Goal: Task Accomplishment & Management: Manage account settings

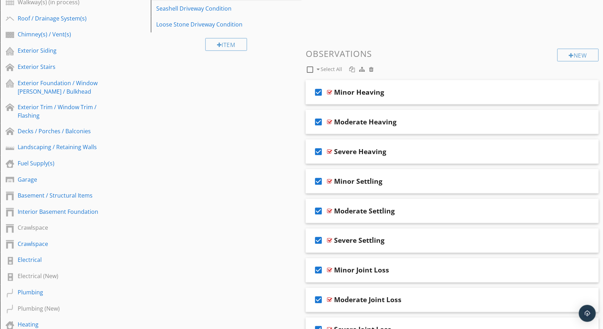
scroll to position [224, 0]
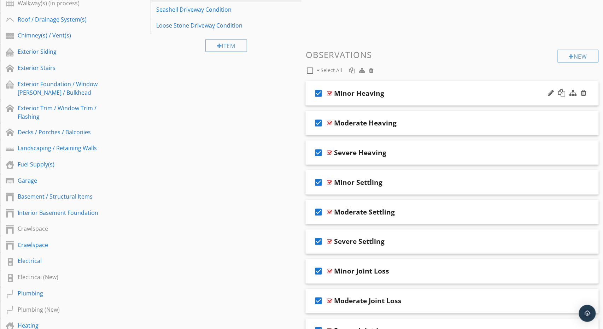
click at [415, 86] on div "check_box Minor Heaving" at bounding box center [452, 93] width 293 height 24
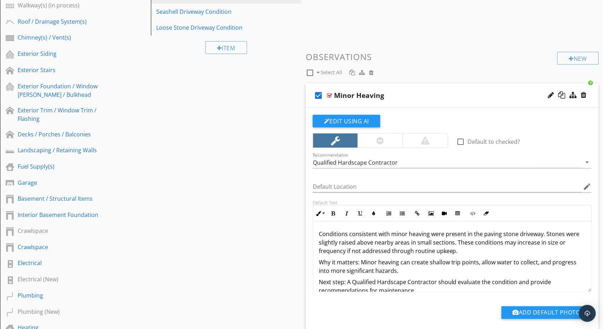
scroll to position [223, 0]
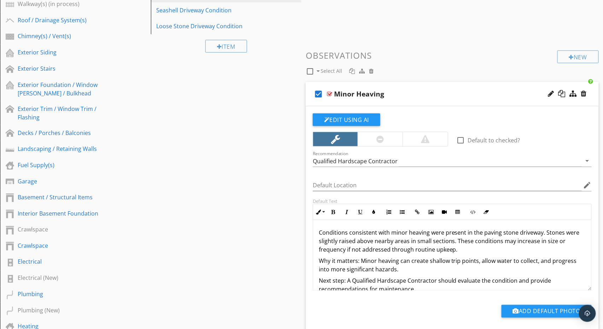
click at [358, 263] on p "Why it matters: Minor heaving can create shallow trip points, allow water to co…" at bounding box center [452, 265] width 267 height 17
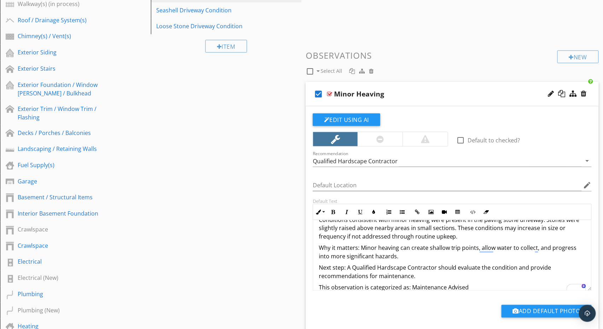
click at [309, 70] on div at bounding box center [310, 71] width 12 height 12
checkbox input "false"
click at [319, 93] on icon "check_box_outline_blank" at bounding box center [318, 94] width 11 height 17
click at [405, 90] on div "Minor Heaving" at bounding box center [438, 94] width 209 height 8
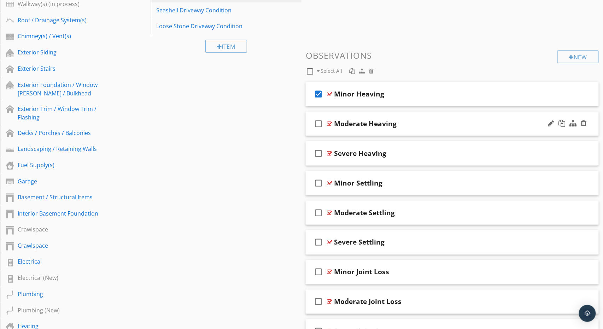
click at [424, 118] on div "check_box_outline_blank Moderate Heaving" at bounding box center [452, 124] width 293 height 24
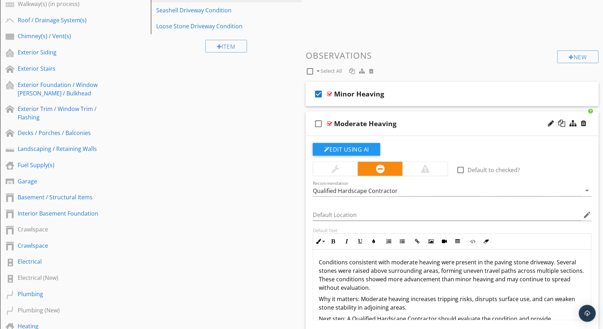
click at [362, 277] on p "Conditions consistent with moderate heaving were present in the paving stone dr…" at bounding box center [452, 276] width 267 height 34
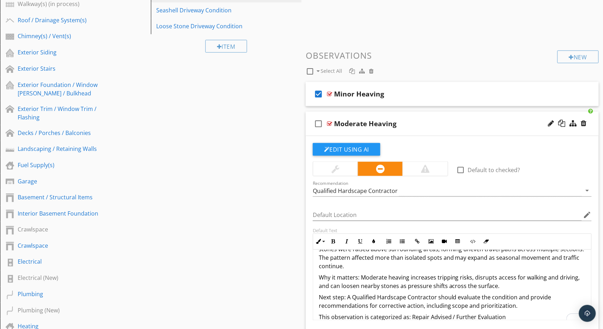
scroll to position [218, 0]
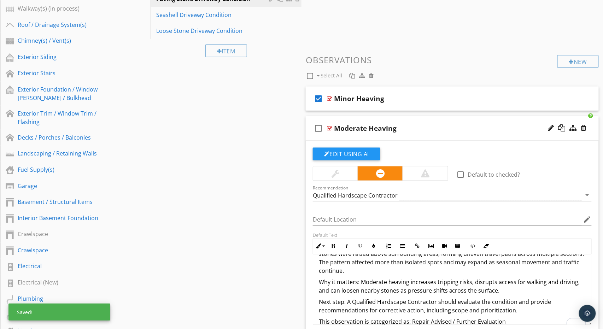
click at [318, 127] on icon "check_box_outline_blank" at bounding box center [318, 128] width 11 height 17
click at [416, 127] on div "Moderate Heaving" at bounding box center [438, 128] width 209 height 8
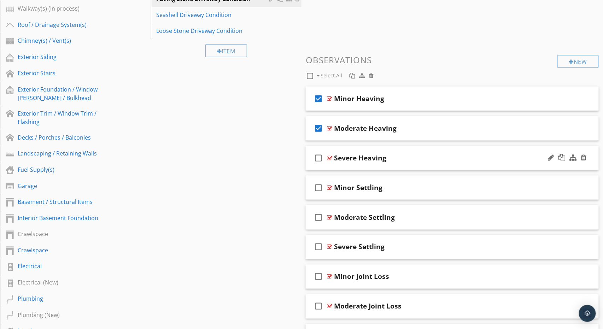
click at [453, 146] on div "check_box_outline_blank Severe Heaving" at bounding box center [452, 158] width 293 height 24
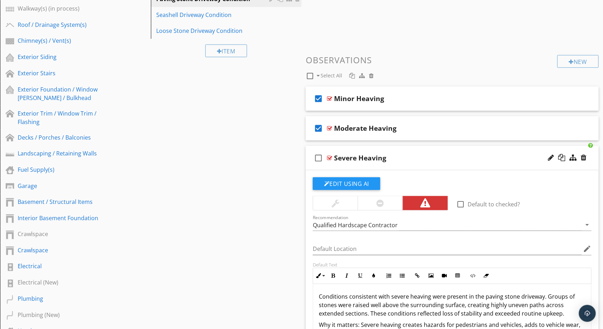
click at [409, 307] on p "Conditions consistent with severe heaving were present in the paving stone driv…" at bounding box center [452, 305] width 267 height 25
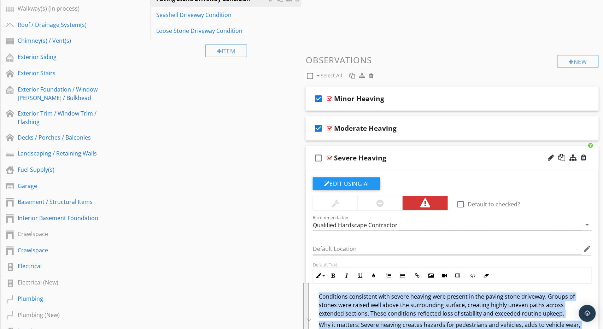
scroll to position [30, 0]
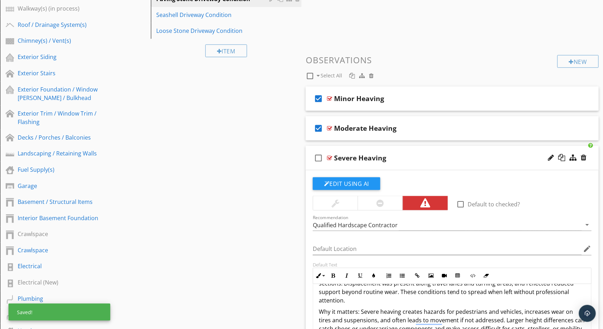
click at [321, 156] on icon "check_box_outline_blank" at bounding box center [318, 158] width 11 height 17
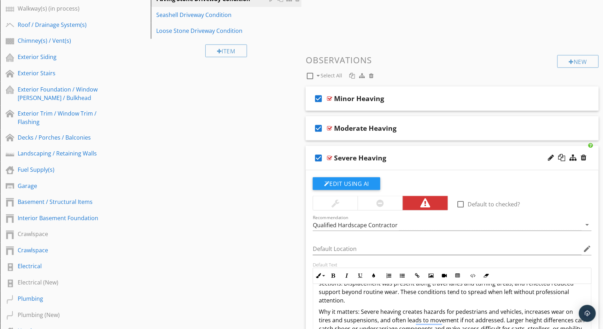
click at [399, 151] on div "check_box Severe Heaving" at bounding box center [452, 158] width 293 height 24
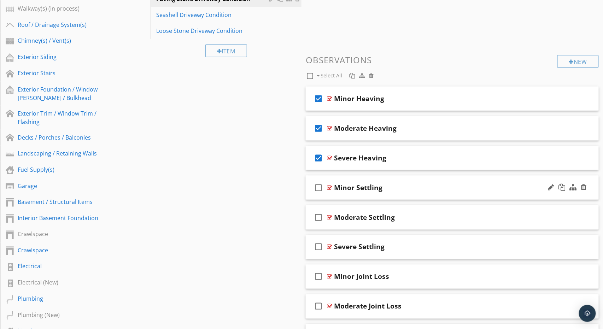
click at [409, 180] on div "check_box_outline_blank Minor Settling" at bounding box center [452, 188] width 293 height 24
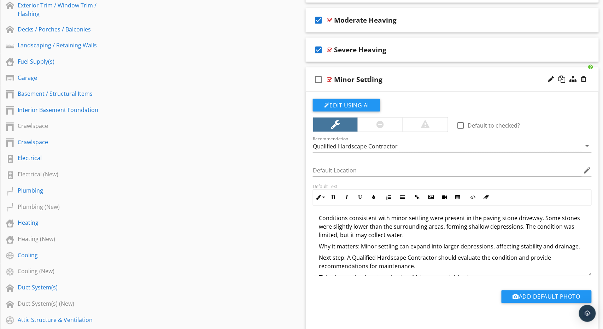
scroll to position [332, 0]
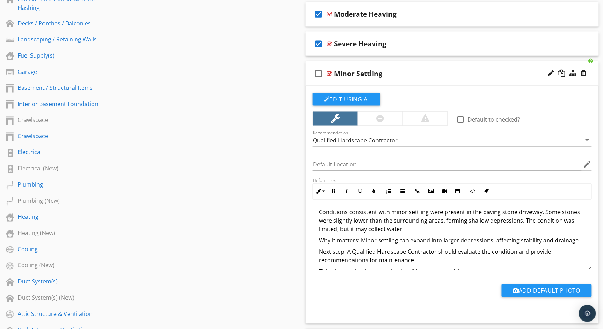
click at [388, 223] on p "Conditions consistent with minor settling were present in the paving stone driv…" at bounding box center [452, 220] width 267 height 25
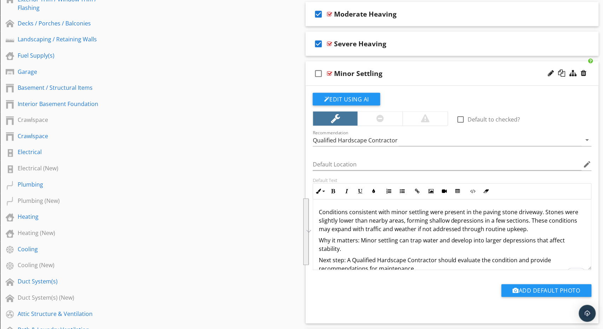
scroll to position [5, 0]
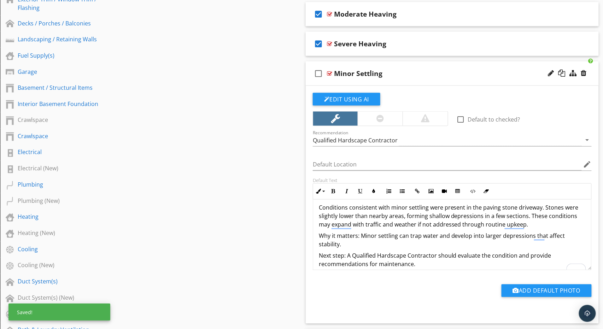
click at [321, 72] on icon "check_box_outline_blank" at bounding box center [318, 73] width 11 height 17
click at [396, 67] on div "check_box Minor Settling" at bounding box center [452, 74] width 293 height 24
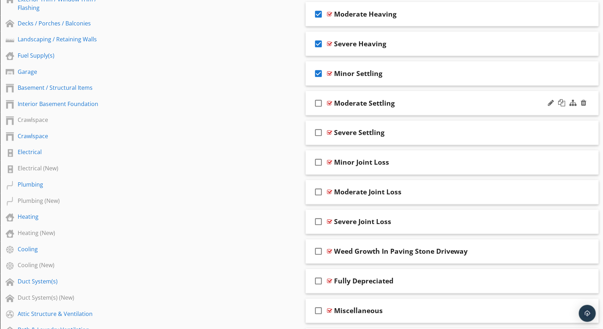
click at [467, 95] on div "check_box_outline_blank Moderate Settling" at bounding box center [452, 103] width 293 height 24
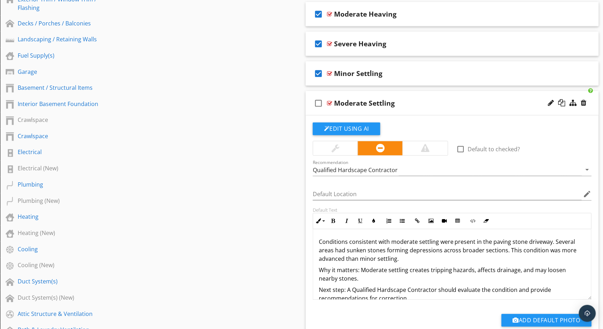
click at [376, 255] on p "Conditions consistent with moderate settling were present in the paving stone d…" at bounding box center [452, 250] width 267 height 25
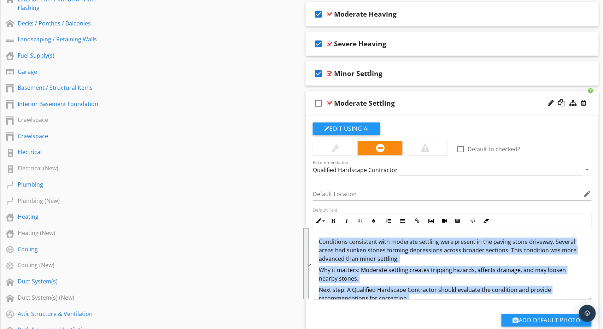
scroll to position [13, 0]
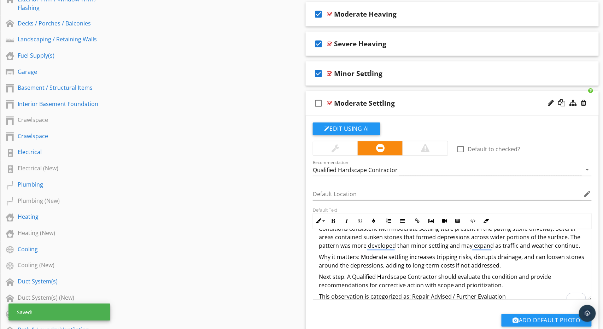
click at [317, 103] on icon "check_box_outline_blank" at bounding box center [318, 103] width 11 height 17
click at [427, 94] on div "check_box Moderate Settling" at bounding box center [452, 103] width 293 height 24
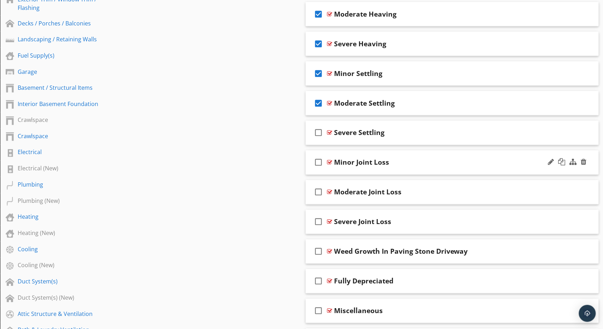
click at [404, 156] on div "check_box_outline_blank Minor Joint Loss" at bounding box center [452, 163] width 293 height 24
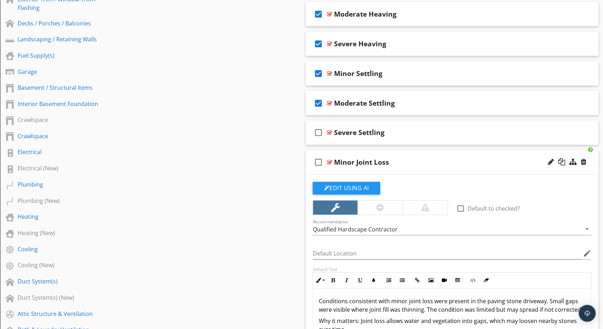
click at [318, 162] on icon "check_box_outline_blank" at bounding box center [318, 162] width 11 height 17
click at [338, 308] on p "Conditions consistent with minor joint loss were present in the paving stone dr…" at bounding box center [452, 305] width 267 height 17
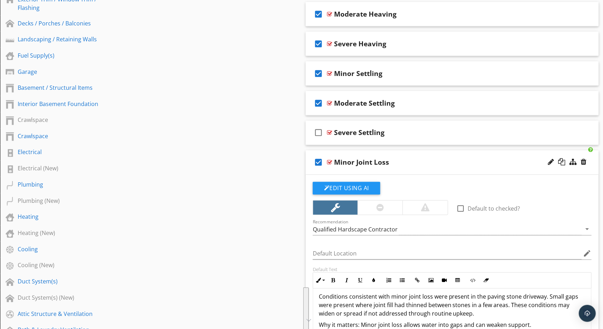
scroll to position [5, 0]
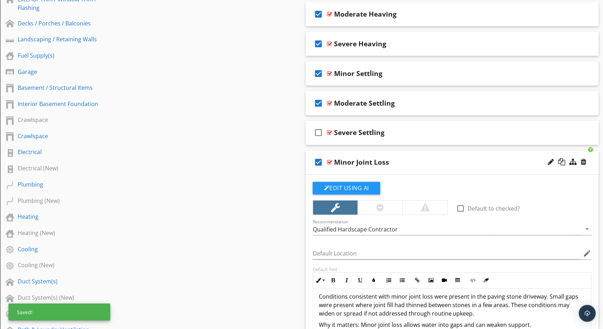
click at [426, 154] on div "check_box Minor Joint Loss" at bounding box center [452, 163] width 293 height 24
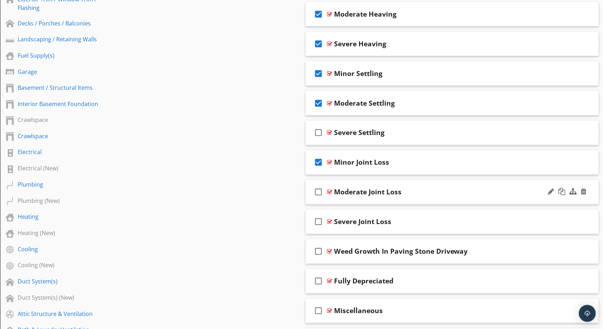
click at [438, 182] on div "check_box_outline_blank Moderate Joint Loss" at bounding box center [452, 192] width 293 height 24
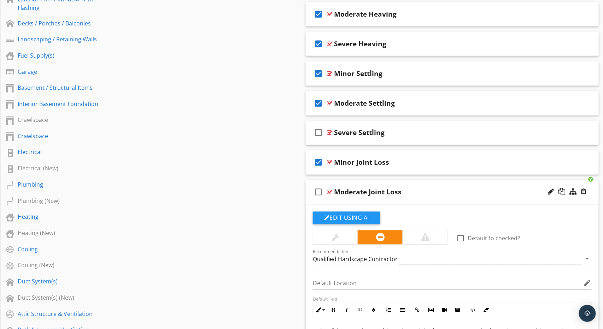
scroll to position [373, 0]
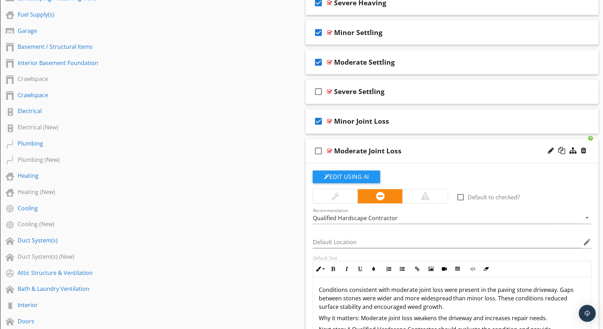
click at [399, 307] on p "Conditions consistent with moderate joint loss were present in the paving stone…" at bounding box center [452, 298] width 267 height 25
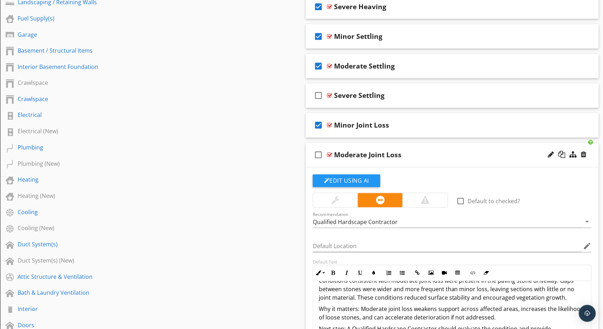
scroll to position [13, 0]
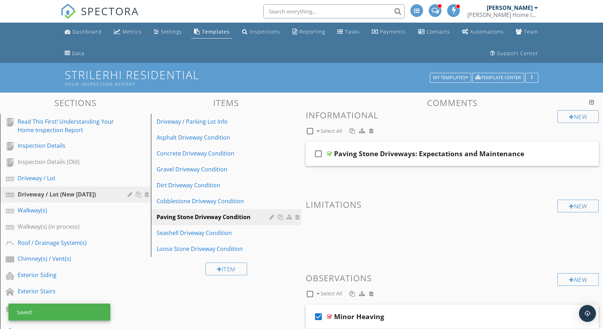
scroll to position [370, 0]
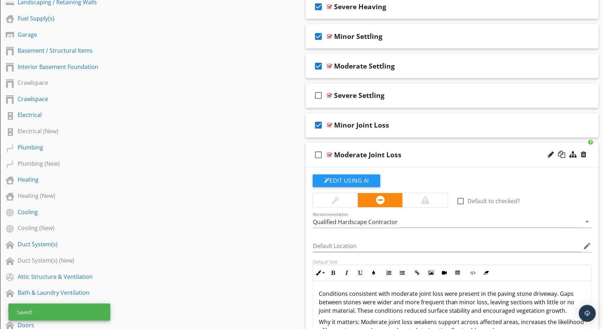
click at [320, 155] on icon "check_box_outline_blank" at bounding box center [318, 155] width 11 height 17
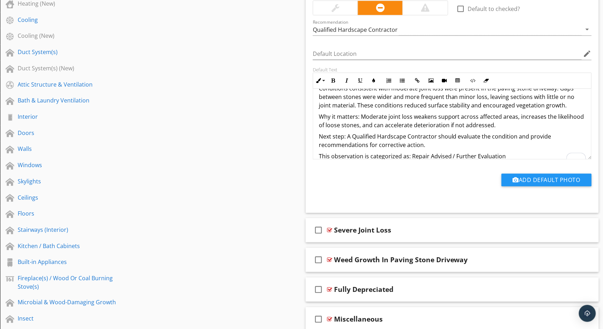
scroll to position [629, 0]
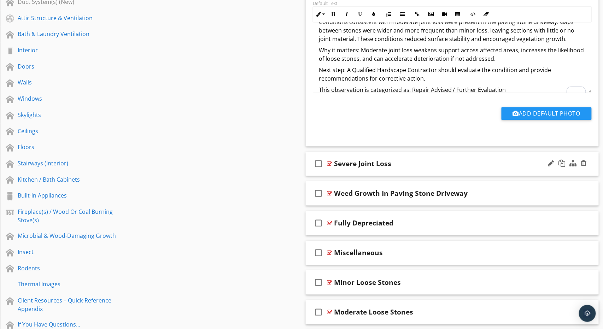
click at [407, 159] on div "Severe Joint Loss" at bounding box center [438, 163] width 209 height 8
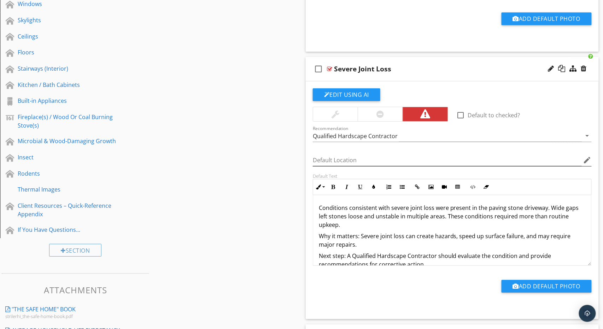
scroll to position [754, 0]
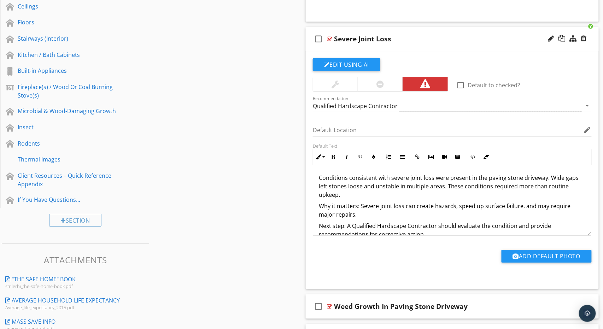
click at [442, 222] on p "Next step: A Qualified Hardscape Contractor should evaluate the condition and p…" at bounding box center [452, 230] width 267 height 17
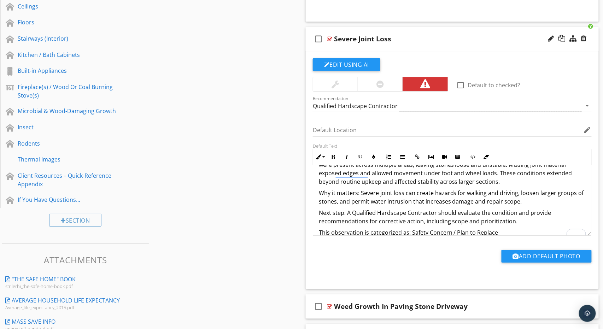
scroll to position [22, 0]
click at [413, 30] on div "check_box_outline_blank Severe Joint Loss" at bounding box center [452, 39] width 293 height 24
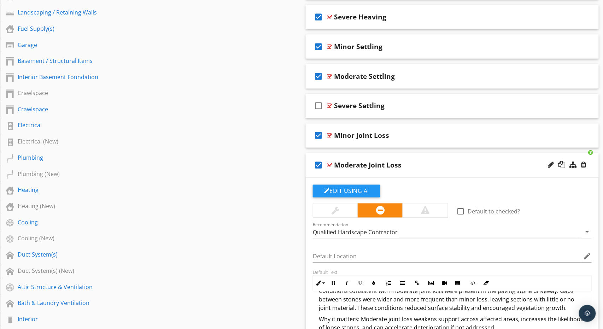
scroll to position [271, 0]
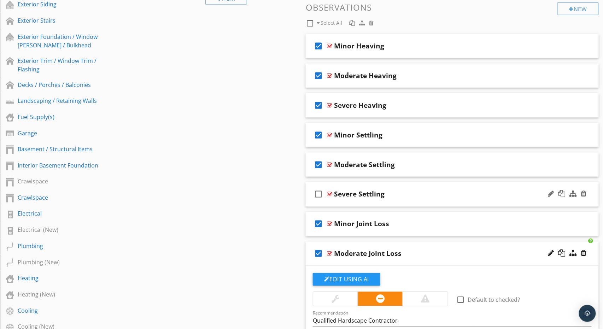
click at [416, 186] on div "check_box_outline_blank Severe Settling" at bounding box center [452, 194] width 293 height 24
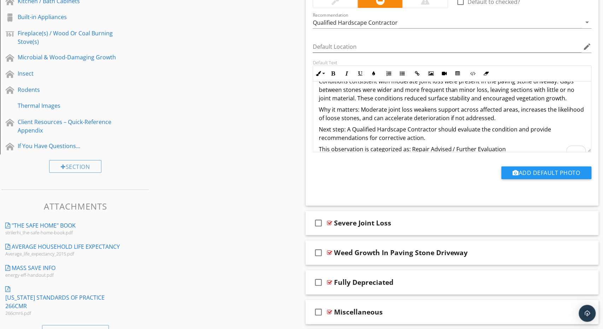
scroll to position [812, 0]
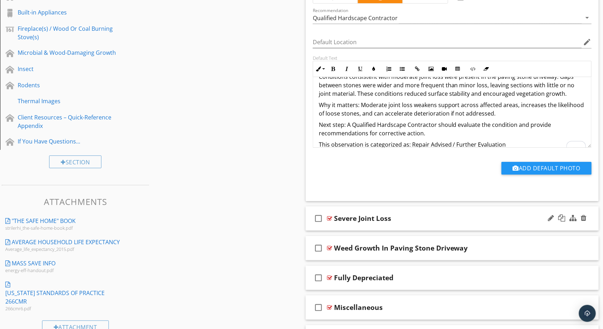
click at [416, 209] on div "check_box_outline_blank Severe Joint Loss" at bounding box center [452, 219] width 293 height 24
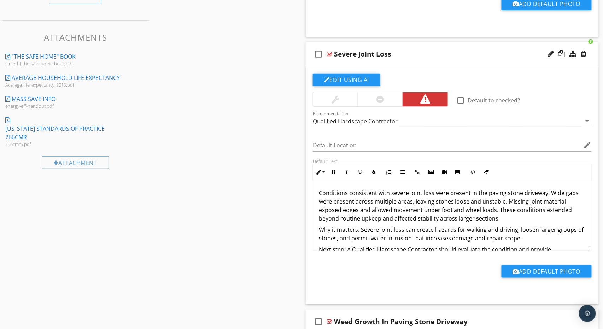
scroll to position [979, 0]
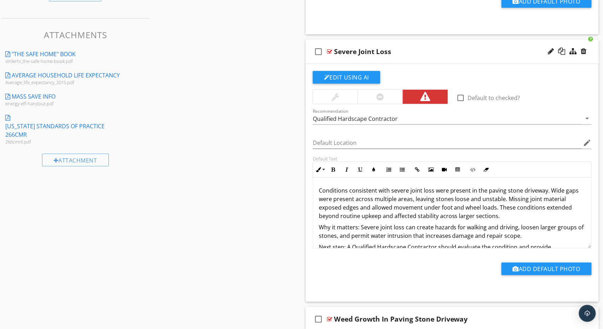
click at [389, 202] on p "Conditions consistent with severe joint loss were present in the paving stone d…" at bounding box center [452, 203] width 267 height 34
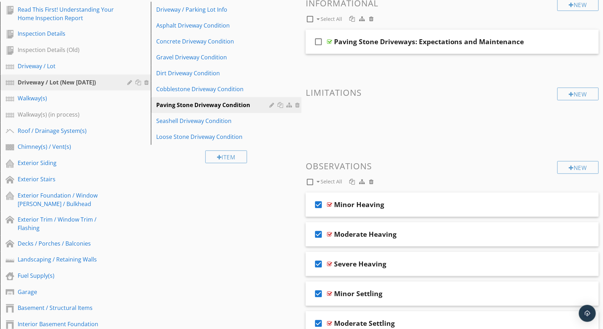
scroll to position [110, 0]
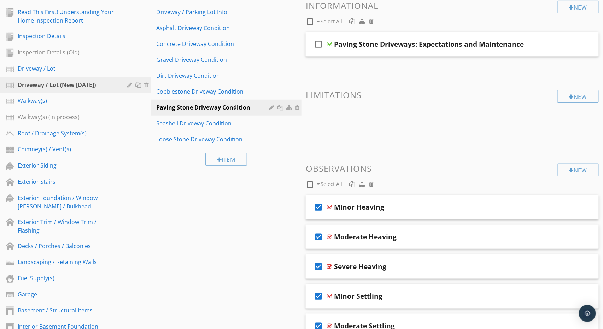
click at [310, 183] on div at bounding box center [310, 185] width 12 height 12
checkbox input "false"
click at [416, 198] on div "check_box_outline_blank Minor Heaving" at bounding box center [452, 207] width 293 height 24
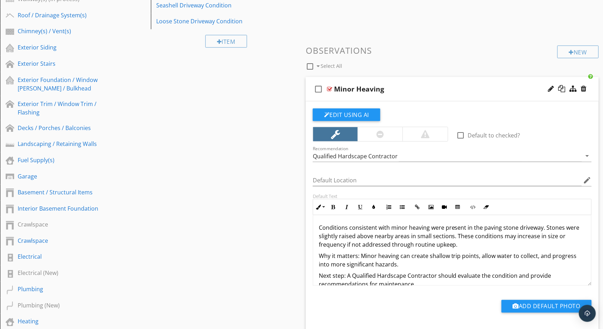
scroll to position [291, 0]
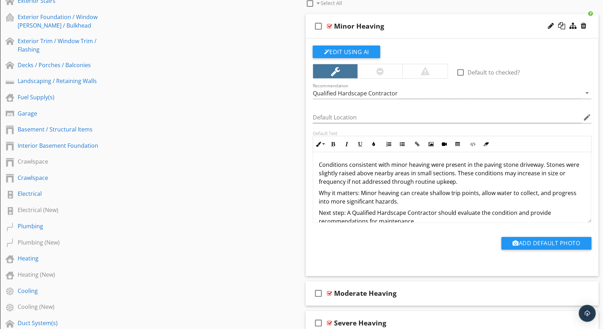
click at [391, 181] on p "Conditions consistent with minor heaving were present in the paving stone drive…" at bounding box center [452, 173] width 267 height 25
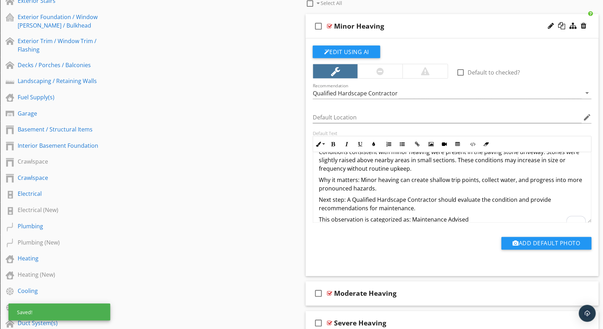
click at [321, 25] on icon "check_box_outline_blank" at bounding box center [318, 26] width 11 height 17
click at [406, 26] on div "Minor Heaving" at bounding box center [438, 26] width 209 height 8
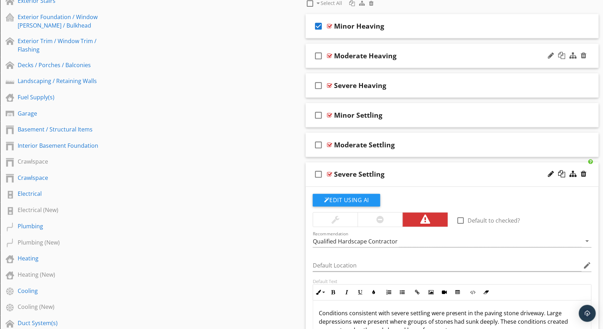
click at [439, 49] on div "check_box_outline_blank Moderate Heaving" at bounding box center [452, 56] width 293 height 24
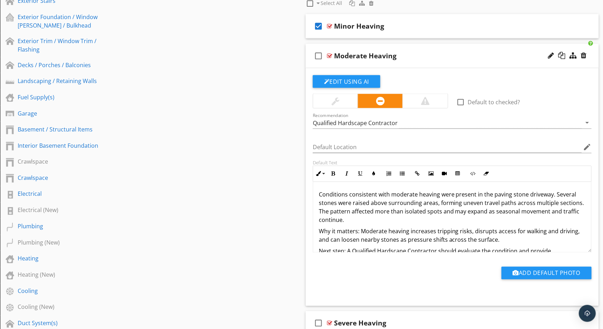
click at [385, 216] on p "Conditions consistent with moderate heaving were present in the paving stone dr…" at bounding box center [452, 208] width 267 height 34
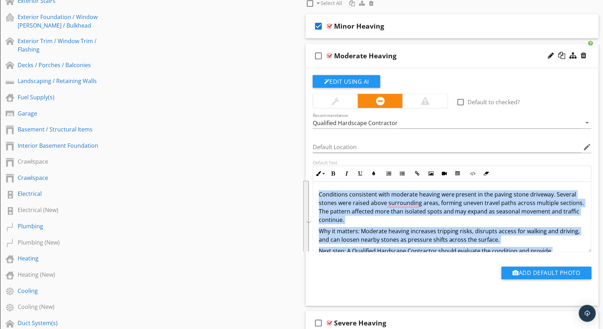
scroll to position [30, 0]
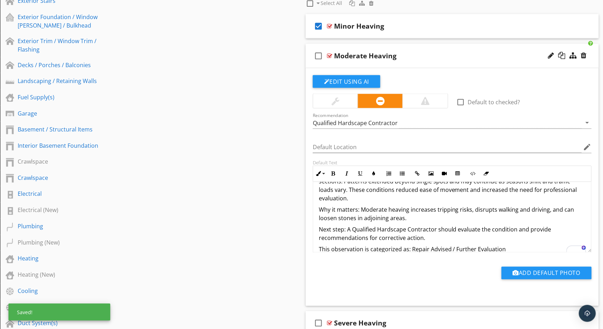
click at [387, 215] on p "Why it matters: Moderate heaving increases tripping risks, disrupts walking and…" at bounding box center [452, 214] width 267 height 17
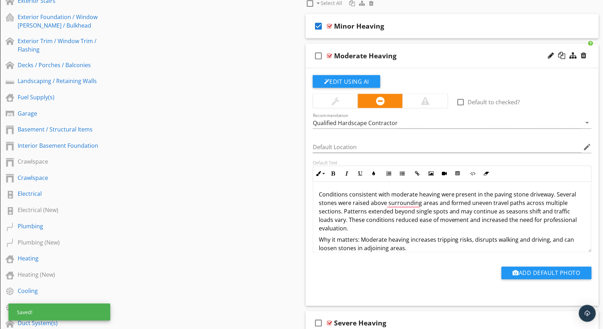
scroll to position [0, 0]
click at [319, 56] on icon "check_box_outline_blank" at bounding box center [318, 55] width 11 height 17
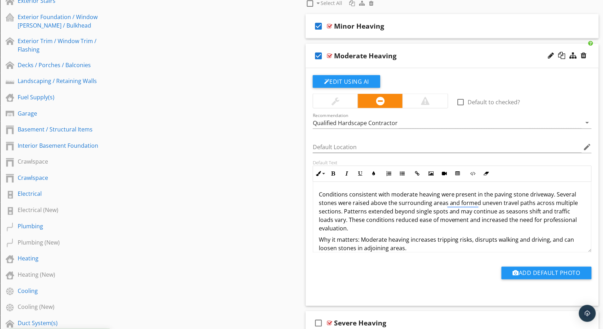
click at [418, 52] on div "Moderate Heaving" at bounding box center [438, 56] width 209 height 8
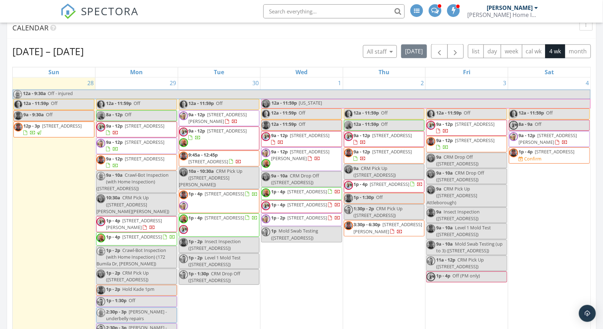
scroll to position [402, 0]
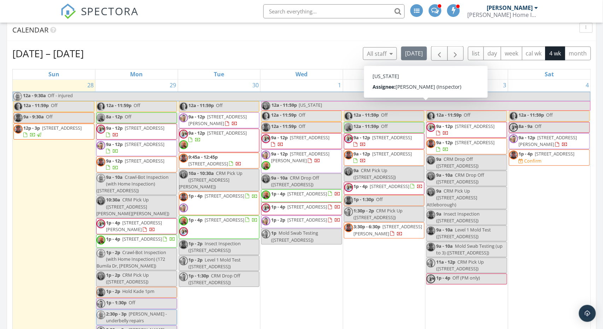
click at [296, 105] on span "12a - 11:59p" at bounding box center [284, 106] width 26 height 9
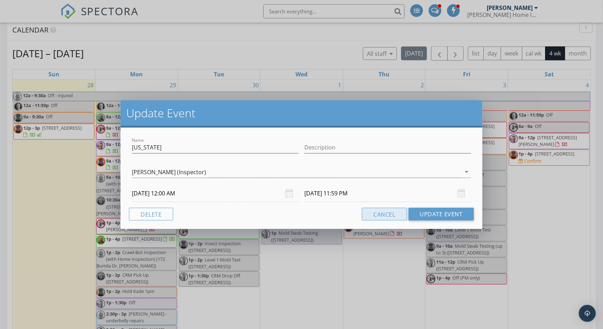
click at [378, 214] on button "Cancel" at bounding box center [384, 214] width 45 height 13
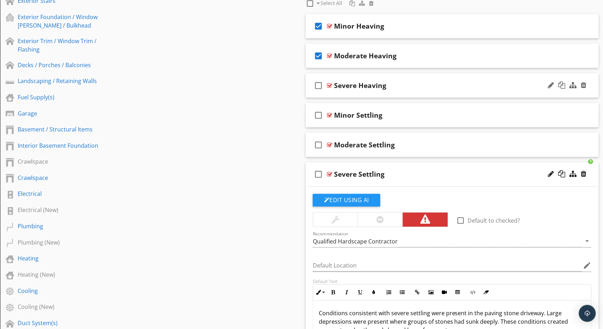
scroll to position [13, 0]
click at [414, 77] on div "check_box_outline_blank Severe Heaving" at bounding box center [452, 86] width 293 height 24
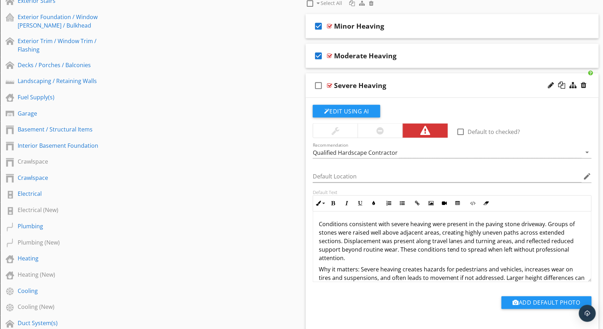
click at [401, 243] on p "Conditions consistent with severe heaving were present in the paving stone driv…" at bounding box center [452, 241] width 267 height 42
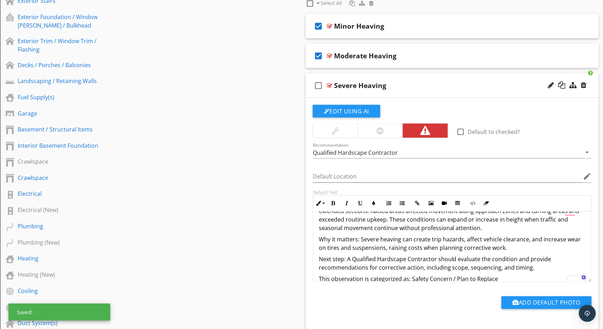
scroll to position [0, 0]
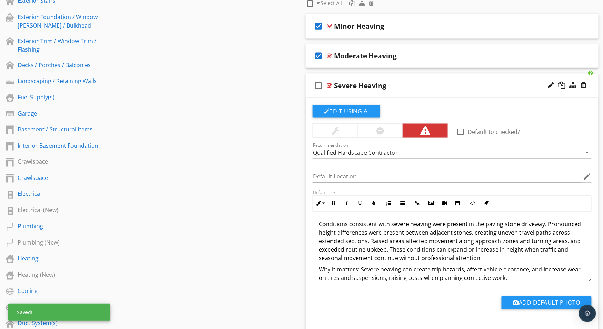
click at [319, 84] on icon "check_box_outline_blank" at bounding box center [318, 85] width 11 height 17
click at [398, 83] on div "Severe Heaving" at bounding box center [438, 85] width 209 height 8
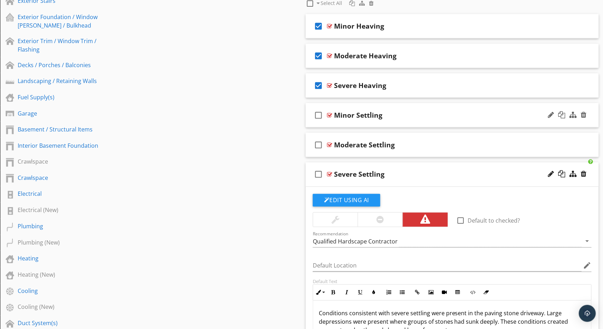
click at [428, 109] on div "check_box_outline_blank Minor Settling" at bounding box center [452, 115] width 293 height 24
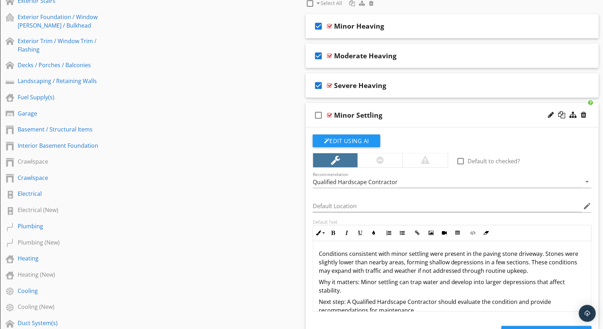
click at [400, 279] on p "Why it matters: Minor settling can trap water and develop into larger depressio…" at bounding box center [452, 286] width 267 height 17
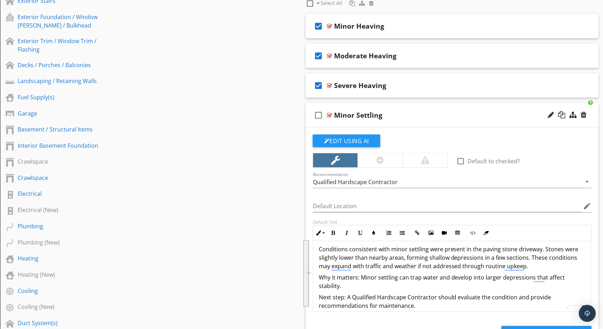
scroll to position [5, 0]
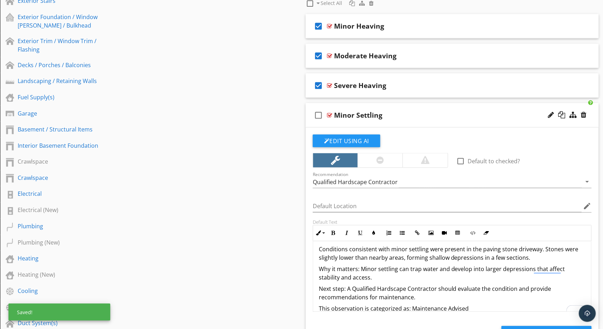
click at [318, 117] on icon "check_box_outline_blank" at bounding box center [318, 115] width 11 height 17
click at [401, 108] on div "check_box Minor Settling" at bounding box center [452, 115] width 293 height 24
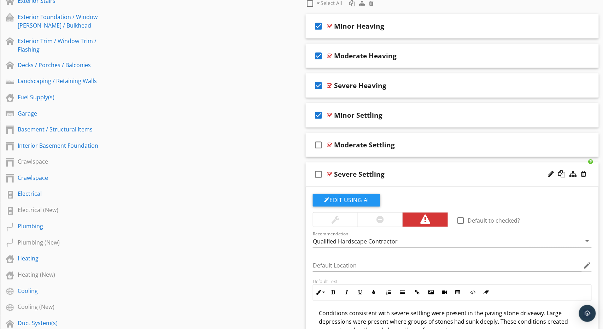
scroll to position [291, 0]
click at [422, 137] on div "check_box_outline_blank Moderate Settling" at bounding box center [452, 145] width 293 height 24
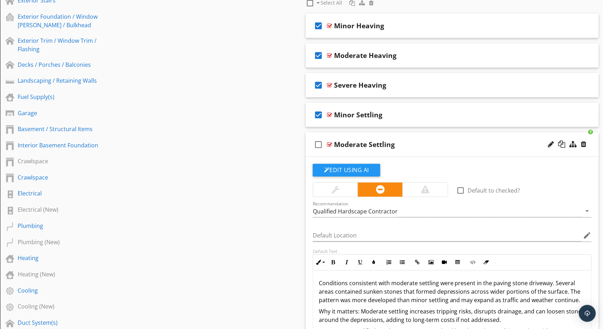
click at [401, 297] on p "Conditions consistent with moderate settling were present in the paving stone d…" at bounding box center [452, 291] width 267 height 25
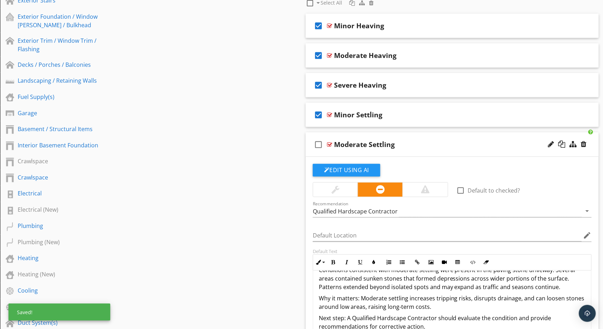
click at [319, 144] on icon "check_box_outline_blank" at bounding box center [318, 144] width 11 height 17
click at [414, 134] on div "check_box Moderate Settling" at bounding box center [452, 145] width 293 height 24
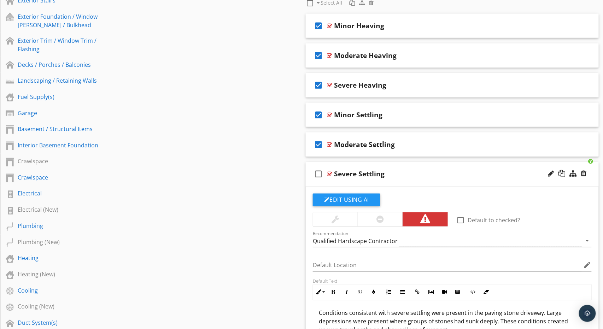
scroll to position [379, 0]
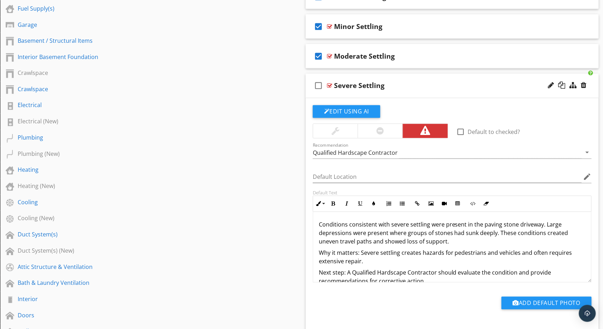
click at [378, 235] on p "Conditions consistent with severe settling were present in the paving stone dri…" at bounding box center [452, 233] width 267 height 25
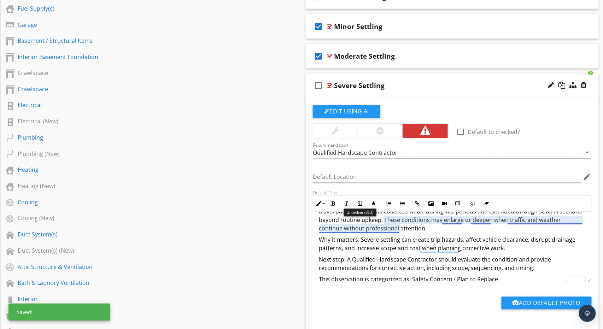
scroll to position [28, 0]
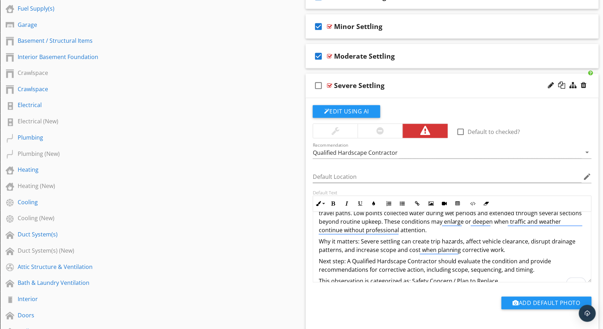
click at [318, 86] on icon "check_box_outline_blank" at bounding box center [318, 85] width 11 height 17
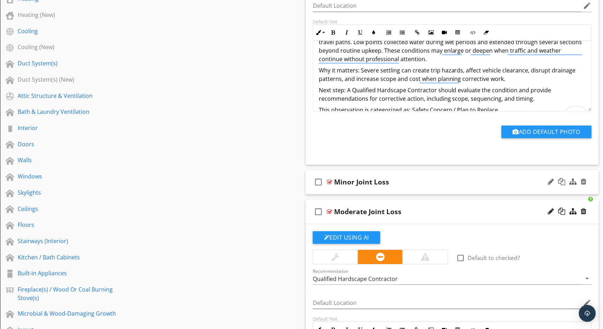
click at [437, 175] on div "check_box_outline_blank Minor Joint Loss" at bounding box center [452, 182] width 293 height 24
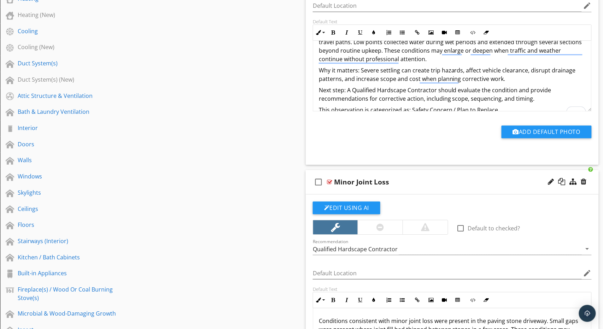
scroll to position [687, 0]
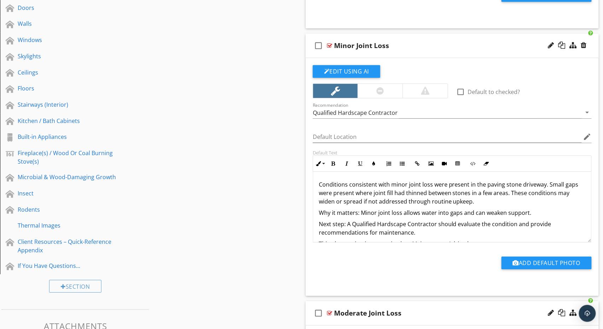
click at [427, 191] on p "Conditions consistent with minor joint loss were present in the paving stone dr…" at bounding box center [452, 192] width 267 height 25
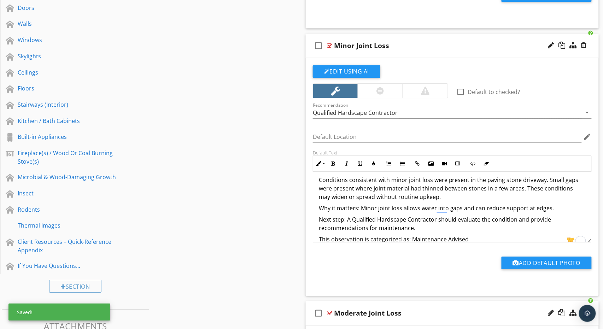
click at [321, 42] on icon "check_box_outline_blank" at bounding box center [318, 45] width 11 height 17
click at [412, 41] on div "Minor Joint Loss" at bounding box center [438, 45] width 209 height 8
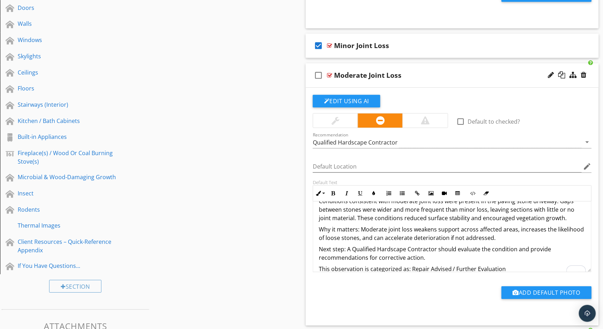
click at [399, 232] on p "Why it matters: Moderate joint loss weakens support across affected areas, incr…" at bounding box center [452, 233] width 267 height 17
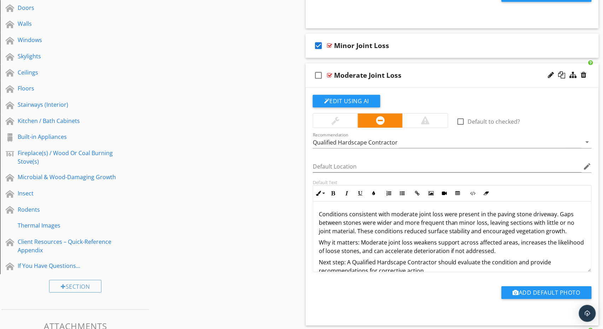
scroll to position [13, 0]
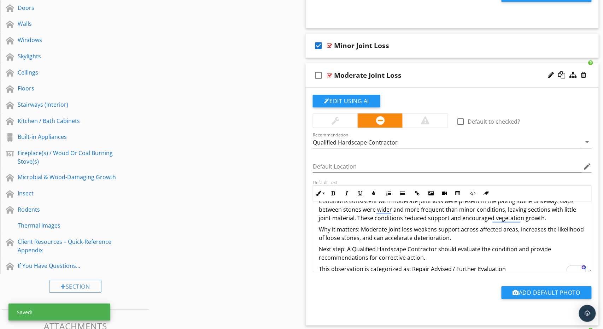
click at [320, 74] on icon "check_box_outline_blank" at bounding box center [318, 75] width 11 height 17
click at [439, 72] on div "Moderate Joint Loss" at bounding box center [438, 75] width 209 height 8
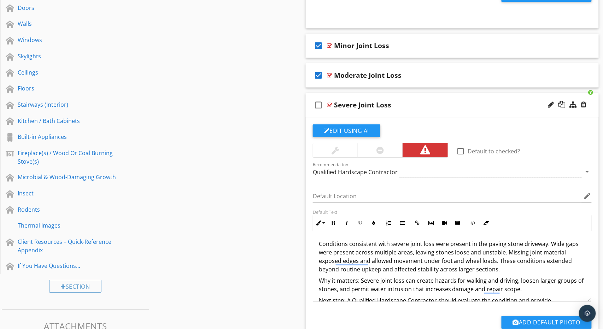
drag, startPoint x: 385, startPoint y: 255, endPoint x: 381, endPoint y: 255, distance: 4.6
click at [385, 255] on p "Conditions consistent with severe joint loss were present in the paving stone d…" at bounding box center [452, 257] width 267 height 34
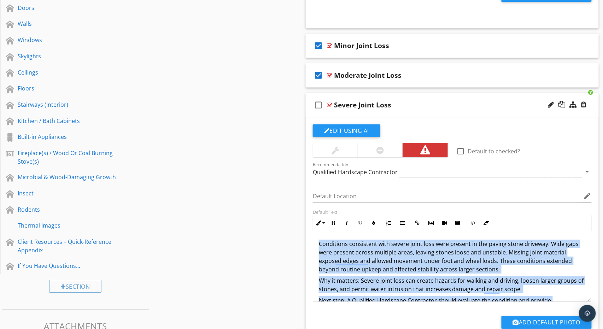
type textarea "<p>Conditions consistent with severe joint loss were present in the paving ston…"
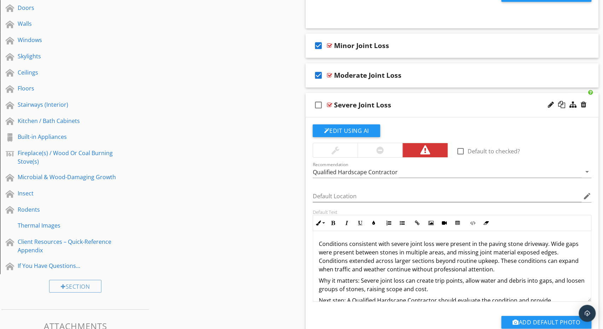
scroll to position [22, 0]
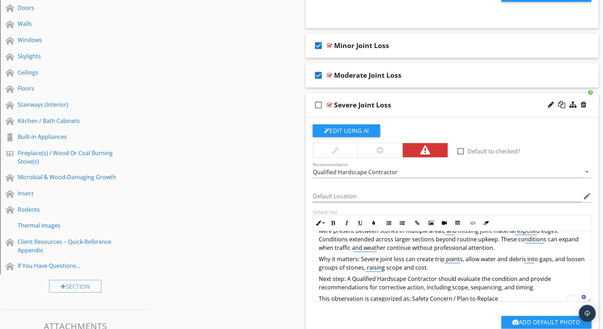
click at [318, 102] on icon "check_box_outline_blank" at bounding box center [318, 105] width 11 height 17
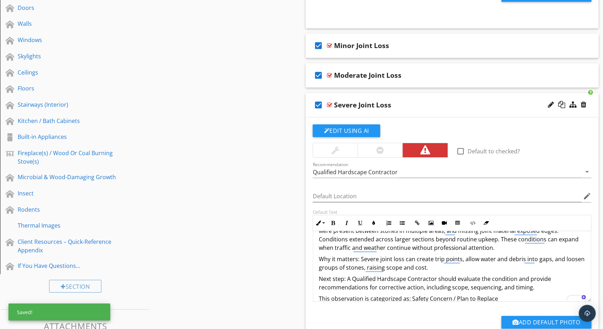
click at [414, 97] on div "check_box Severe Joint Loss" at bounding box center [452, 105] width 293 height 24
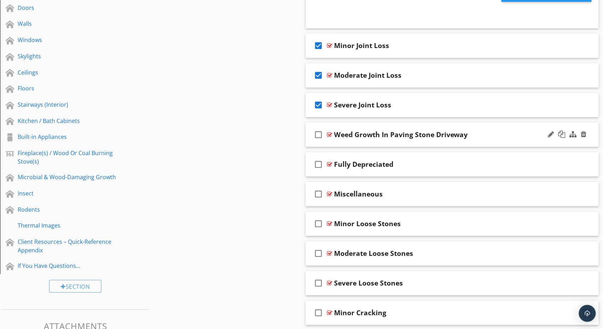
click at [487, 127] on div "check_box_outline_blank Weed Growth In Paving Stone Driveway" at bounding box center [452, 135] width 293 height 24
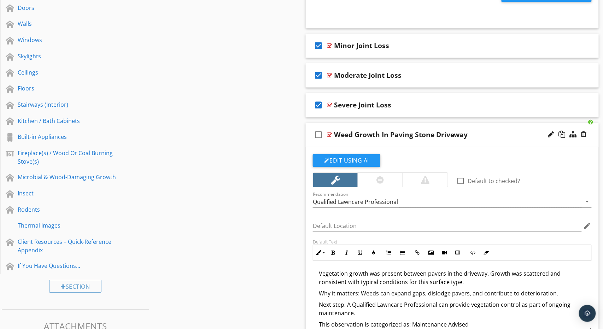
click at [393, 283] on div "Vegetation growth was present between pavers in the driveway. Growth was scatte…" at bounding box center [452, 299] width 278 height 76
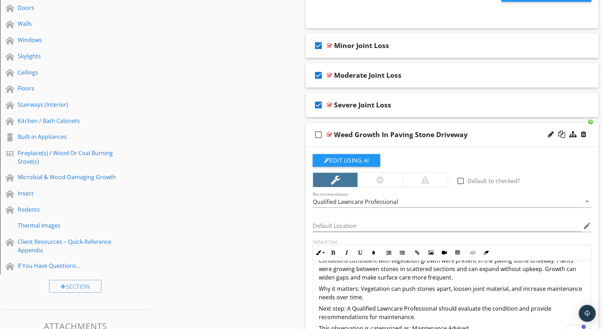
scroll to position [13, 0]
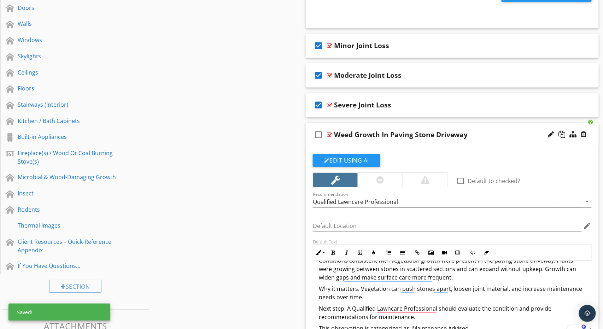
click at [319, 132] on icon "check_box_outline_blank" at bounding box center [318, 134] width 11 height 17
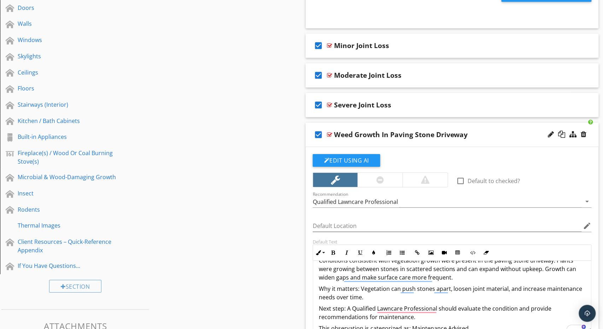
click at [483, 123] on div "check_box Weed Growth In Paving Stone Driveway" at bounding box center [452, 135] width 293 height 24
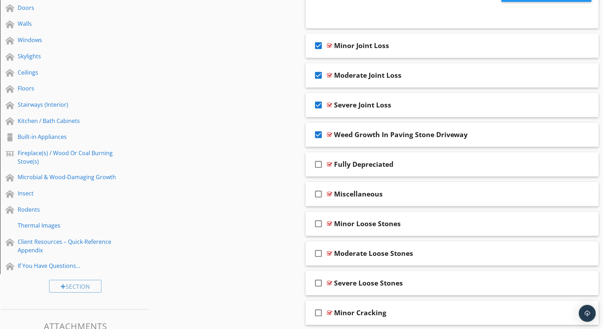
scroll to position [0, 0]
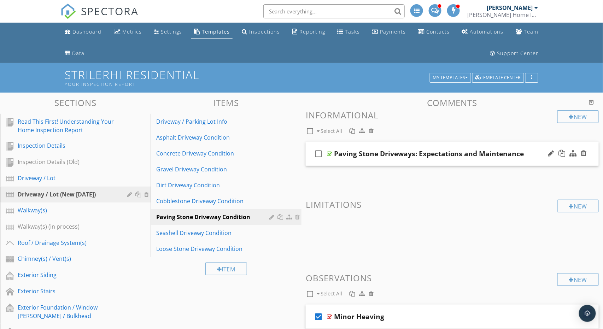
click at [530, 146] on div "check_box_outline_blank Paving Stone Driveways: Expectations and Maintenance" at bounding box center [452, 154] width 293 height 24
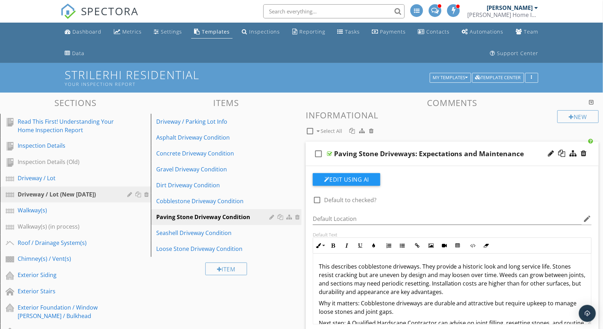
click at [371, 272] on p "This describes cobblestone driveways. They provide a historic look and long ser…" at bounding box center [452, 279] width 267 height 34
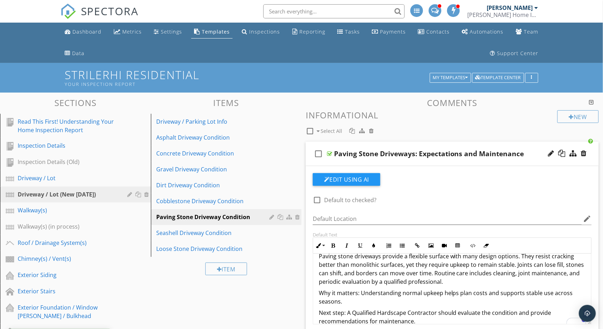
click at [534, 145] on div "check_box_outline_blank Paving Stone Driveways: Expectations and Maintenance" at bounding box center [452, 154] width 293 height 24
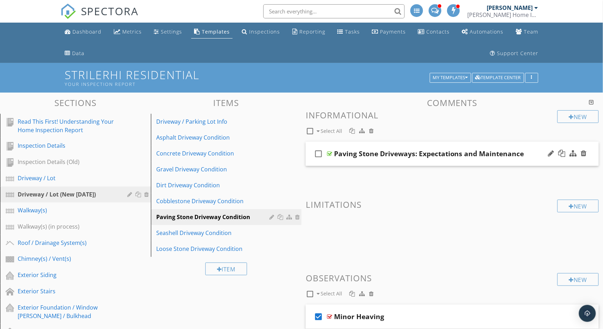
click at [319, 154] on icon "check_box_outline_blank" at bounding box center [318, 153] width 11 height 17
checkbox input "true"
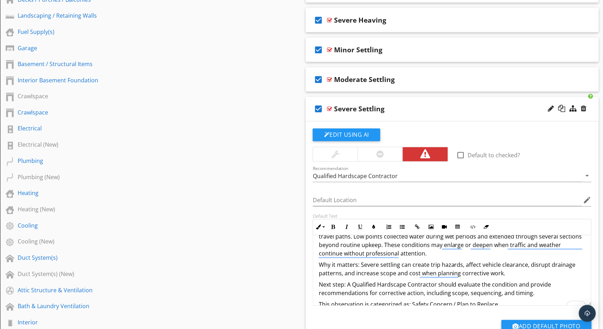
scroll to position [359, 0]
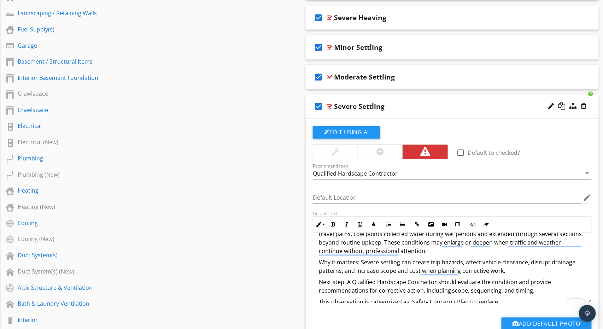
click at [397, 98] on div "check_box Severe Settling" at bounding box center [452, 107] width 293 height 24
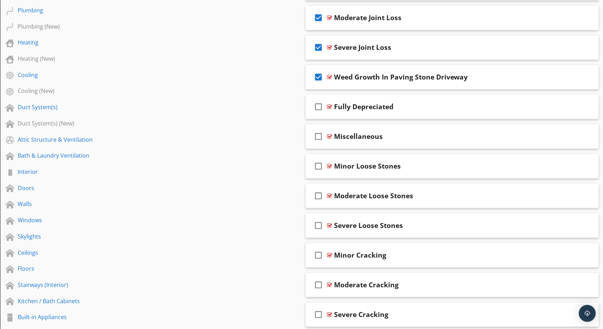
scroll to position [509, 0]
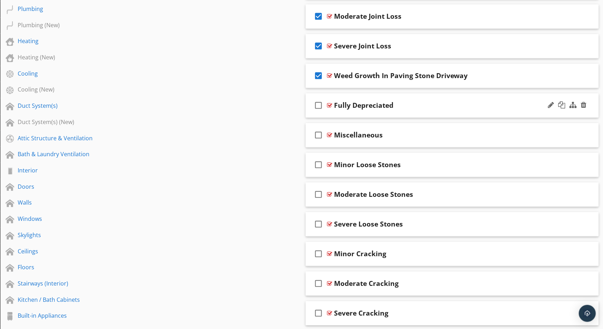
click at [429, 98] on div "check_box_outline_blank Fully Depreciated" at bounding box center [452, 105] width 293 height 24
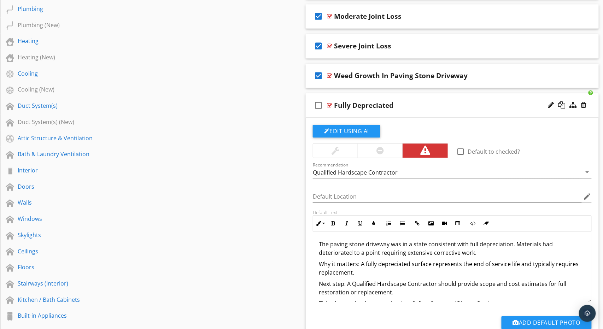
click at [407, 272] on p "Why it matters: A fully depreciated surface represents the end of service life …" at bounding box center [452, 268] width 267 height 17
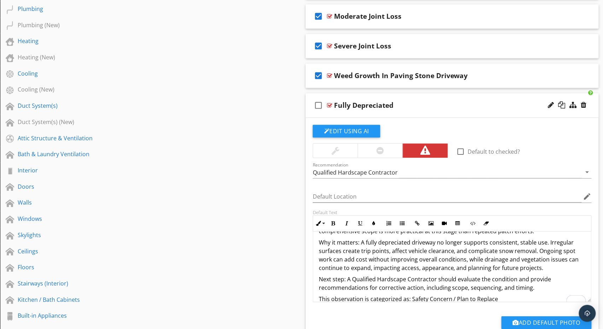
scroll to position [64, 0]
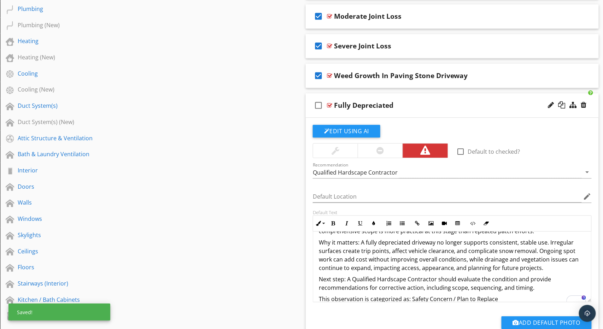
click at [320, 103] on icon "check_box_outline_blank" at bounding box center [318, 105] width 11 height 17
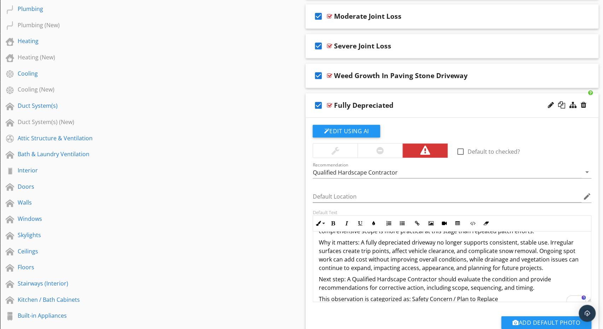
click at [405, 95] on div "check_box Fully Depreciated" at bounding box center [452, 105] width 293 height 24
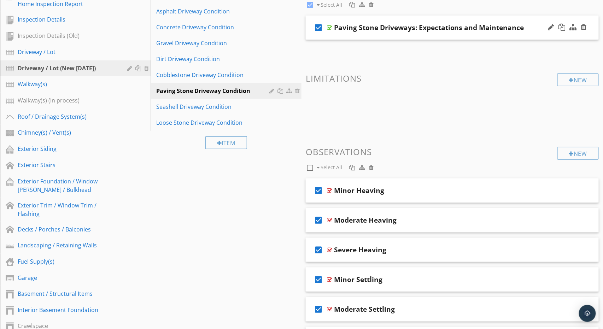
scroll to position [0, 0]
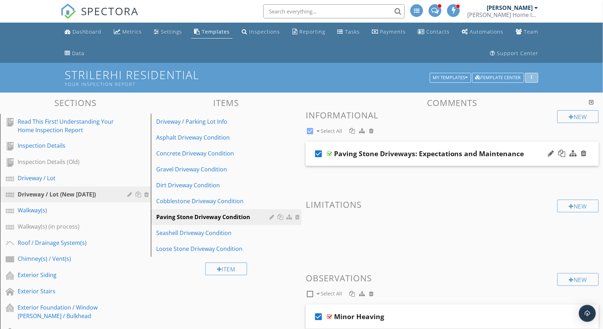
click at [532, 75] on icon "button" at bounding box center [532, 77] width 1 height 5
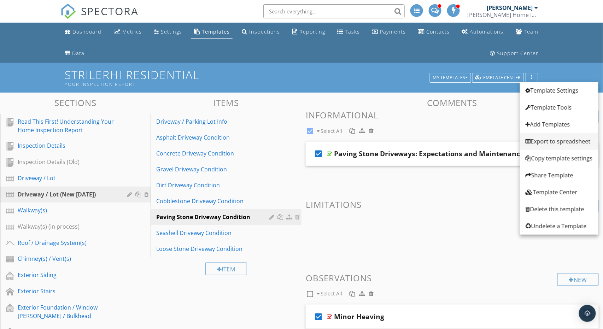
click at [564, 142] on div "Export to spreadsheet" at bounding box center [559, 141] width 67 height 8
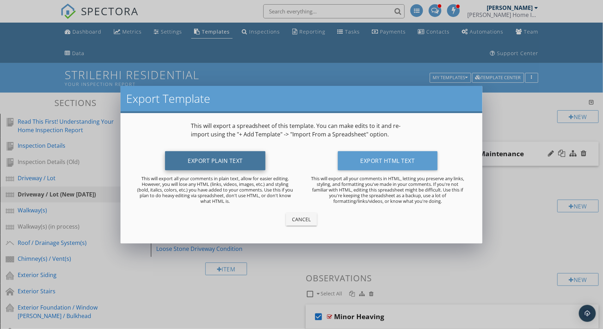
click at [213, 161] on button "Export Plain Text" at bounding box center [215, 160] width 100 height 19
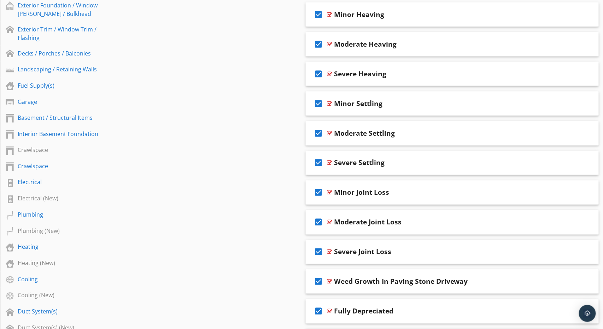
scroll to position [542, 0]
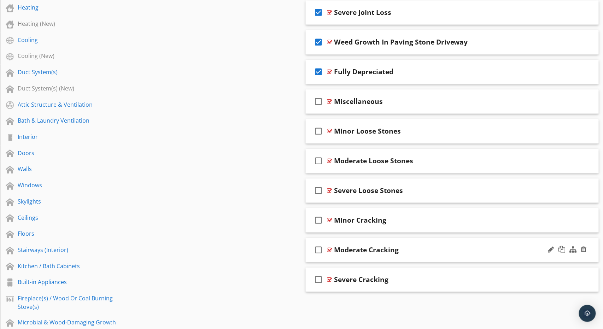
click at [439, 240] on div "check_box_outline_blank Moderate Cracking" at bounding box center [452, 250] width 293 height 24
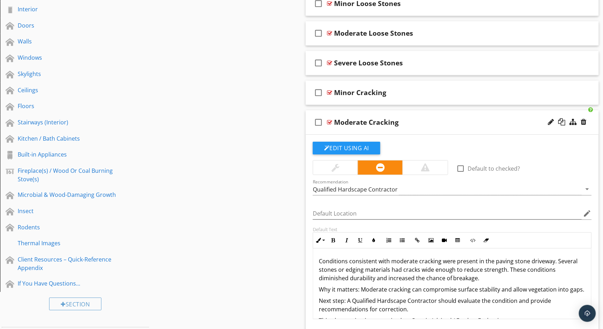
scroll to position [742, 0]
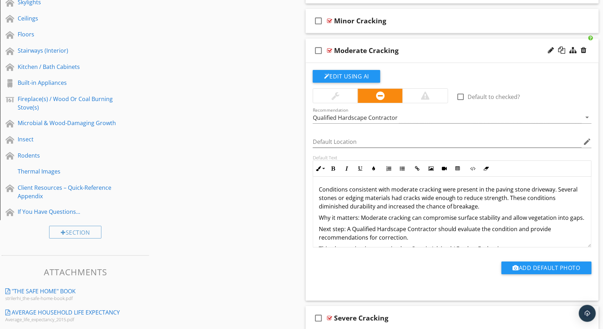
click at [366, 202] on p "Conditions consistent with moderate cracking were present in the paving stone d…" at bounding box center [452, 197] width 267 height 25
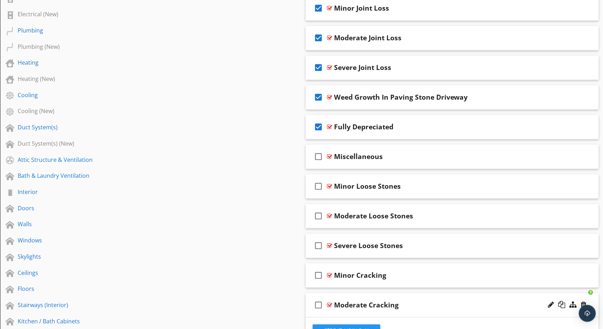
scroll to position [645, 0]
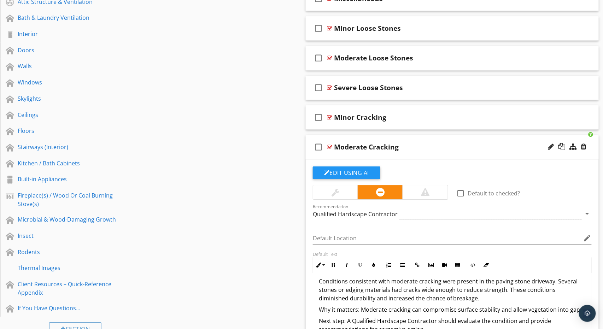
click at [387, 286] on p "Conditions consistent with moderate cracking were present in the paving stone d…" at bounding box center [452, 289] width 267 height 25
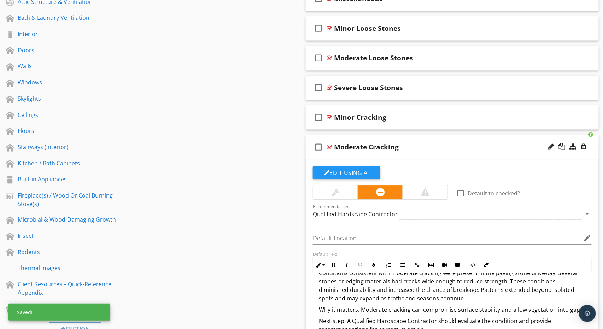
scroll to position [13, 0]
click at [413, 138] on div "check_box_outline_blank Moderate Cracking" at bounding box center [452, 147] width 293 height 24
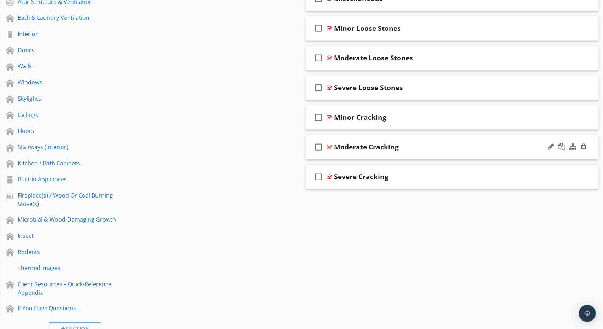
click at [320, 146] on icon "check_box_outline_blank" at bounding box center [318, 147] width 11 height 17
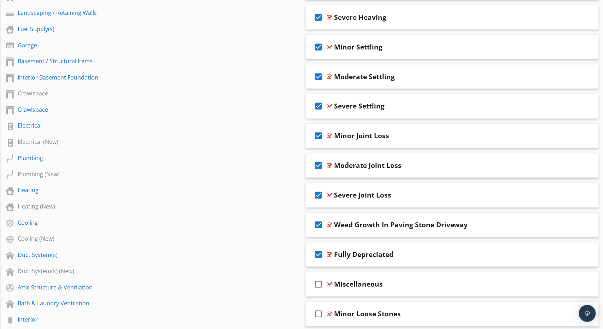
scroll to position [358, 0]
click at [425, 7] on div "check_box Severe Heaving" at bounding box center [452, 17] width 293 height 24
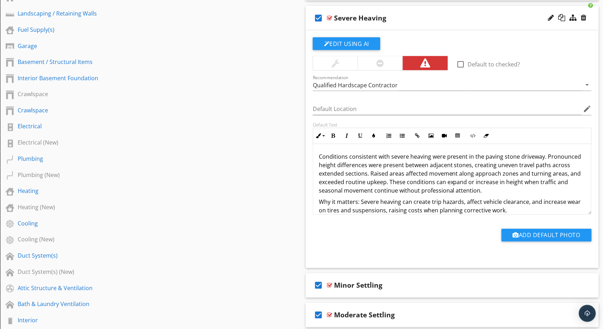
click at [431, 184] on p "Conditions consistent with severe heaving were present in the paving stone driv…" at bounding box center [452, 174] width 267 height 42
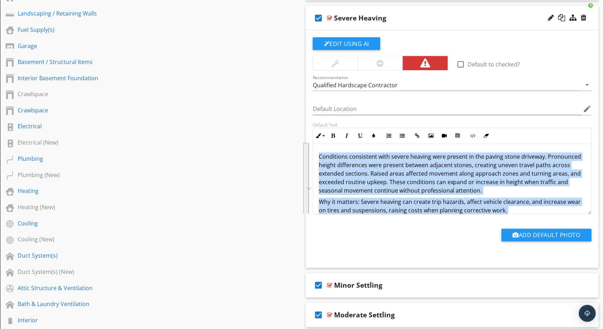
scroll to position [30, 0]
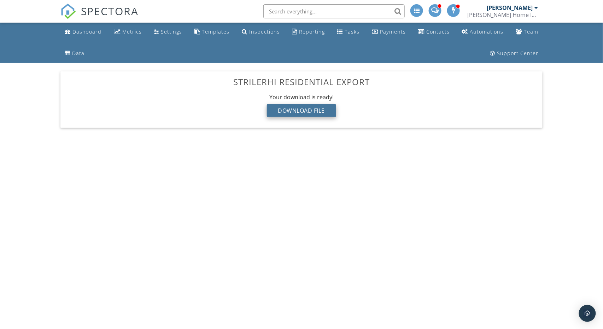
click at [301, 106] on div "Download File" at bounding box center [302, 110] width 70 height 13
click at [487, 13] on div "[PERSON_NAME] Home Inspections, Inc." at bounding box center [503, 14] width 71 height 7
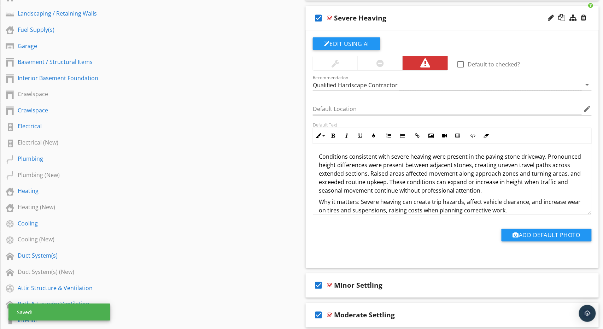
scroll to position [30, 0]
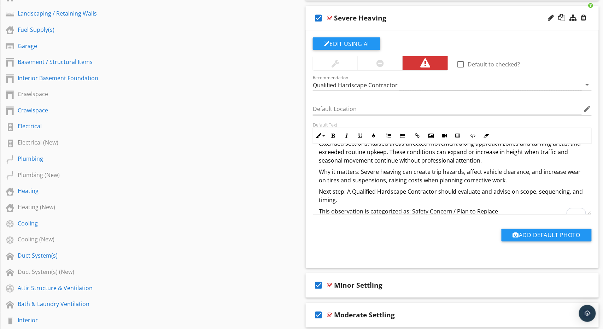
click at [395, 10] on div "check_box Severe Heaving" at bounding box center [452, 18] width 293 height 24
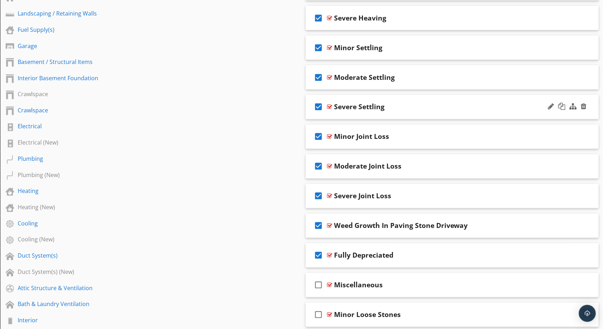
click at [462, 103] on div "Severe Settling" at bounding box center [438, 107] width 209 height 8
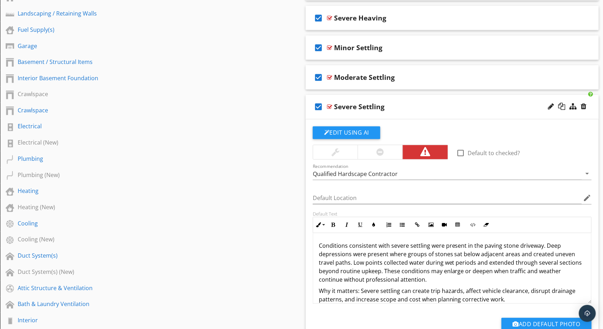
click at [428, 262] on p "Conditions consistent with severe settling were present in the paving stone dri…" at bounding box center [452, 263] width 267 height 42
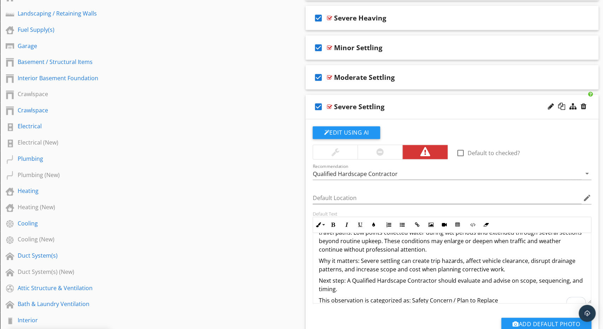
click at [450, 96] on div "check_box Severe Settling" at bounding box center [452, 107] width 293 height 24
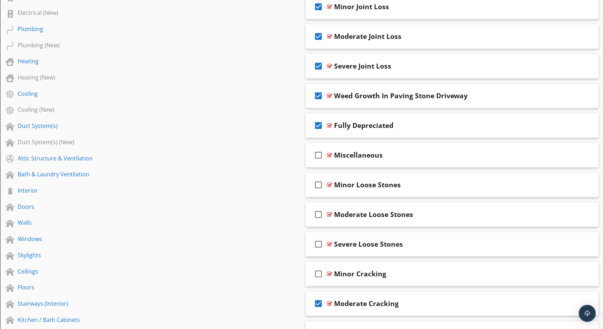
scroll to position [489, 0]
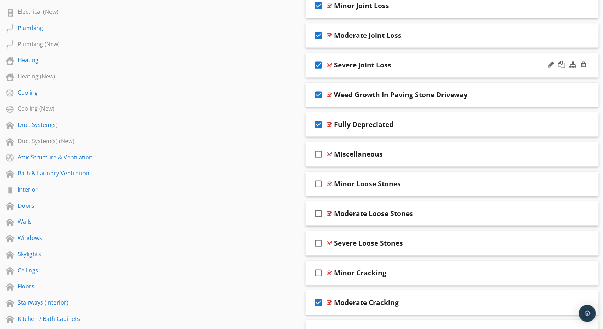
click at [457, 58] on div "check_box Severe Joint Loss" at bounding box center [452, 65] width 293 height 24
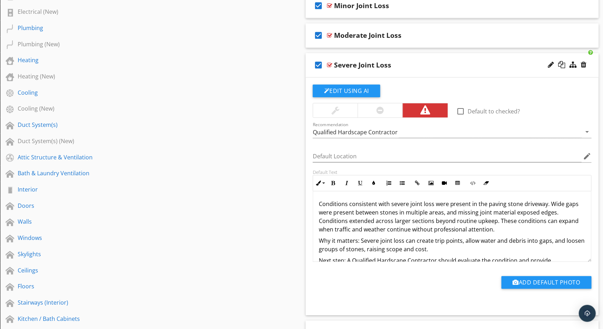
click at [385, 211] on p "Conditions consistent with severe joint loss were present in the paving stone d…" at bounding box center [452, 217] width 267 height 34
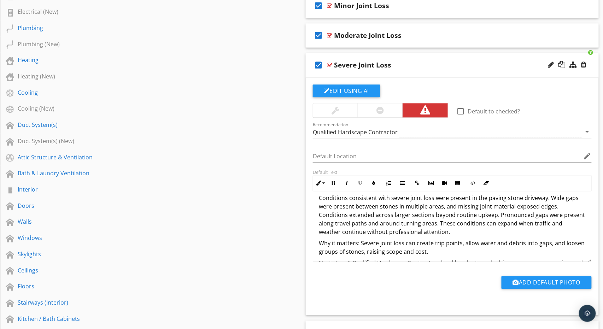
scroll to position [0, 0]
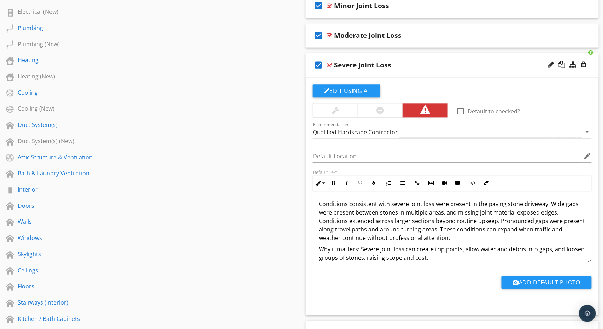
click at [425, 61] on div "Severe Joint Loss" at bounding box center [438, 65] width 209 height 8
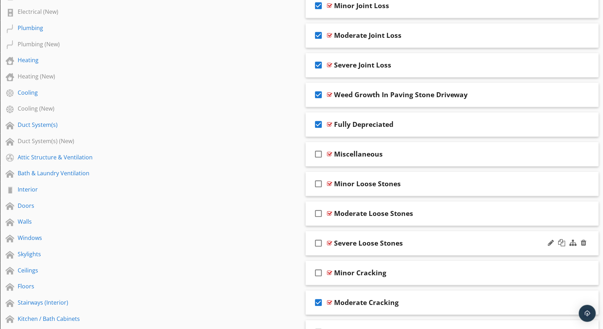
click at [430, 232] on div "check_box_outline_blank Severe Loose Stones" at bounding box center [452, 243] width 293 height 24
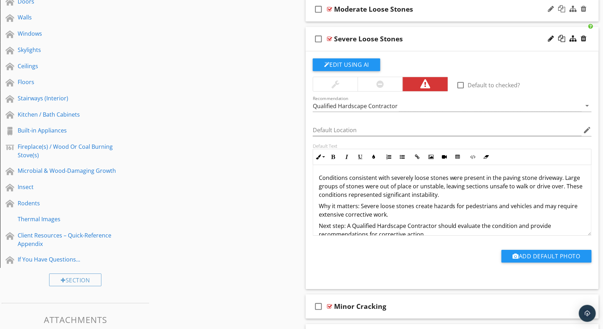
scroll to position [694, 0]
click at [425, 216] on div "Conditions consistent with severely loose stones were present in the paving sto…" at bounding box center [452, 211] width 278 height 93
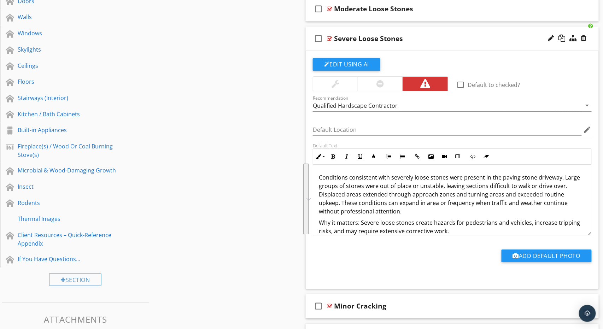
scroll to position [30, 0]
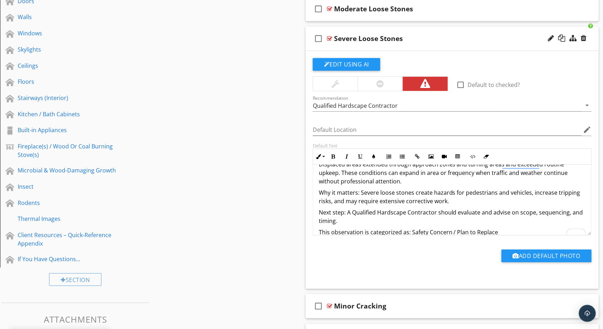
click at [425, 31] on div "check_box_outline_blank Severe Loose Stones" at bounding box center [452, 39] width 293 height 24
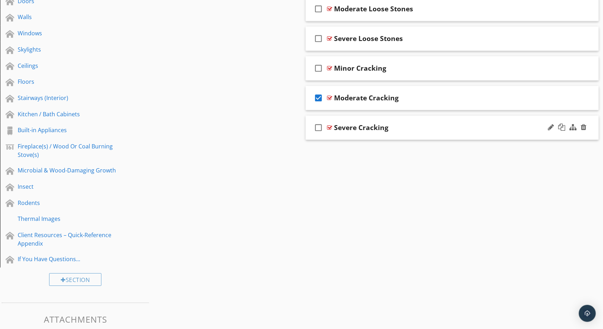
click at [452, 116] on div "check_box_outline_blank Severe Cracking" at bounding box center [452, 128] width 293 height 24
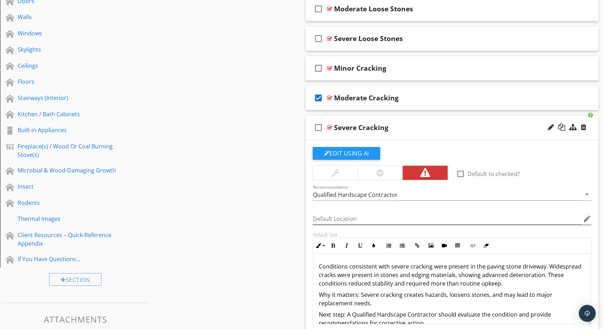
scroll to position [693, 0]
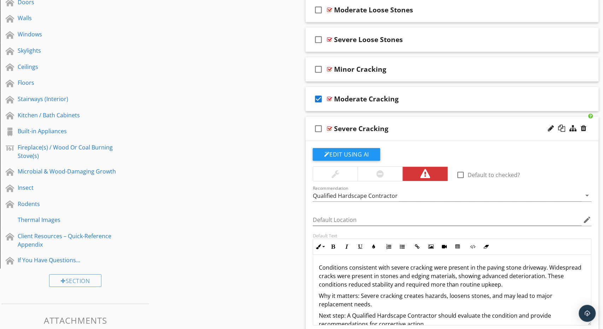
click at [404, 292] on p "Why it matters: Severe cracking creates hazards, loosens stones, and may lead t…" at bounding box center [452, 300] width 267 height 17
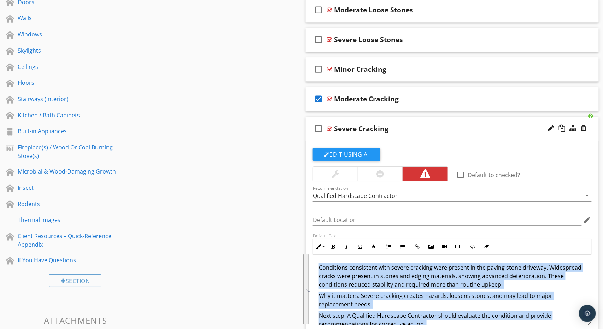
scroll to position [30, 0]
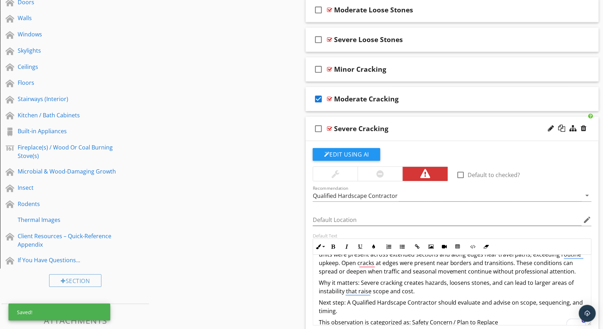
click at [415, 117] on div "check_box_outline_blank Severe Cracking" at bounding box center [452, 129] width 293 height 24
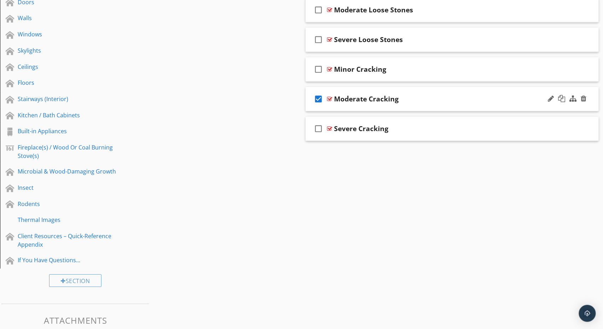
scroll to position [690, 0]
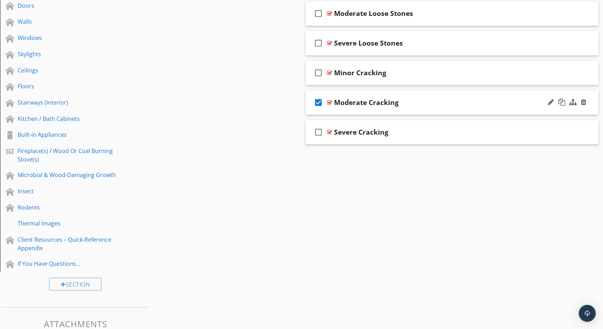
click at [434, 95] on div "check_box Moderate Cracking" at bounding box center [452, 103] width 293 height 24
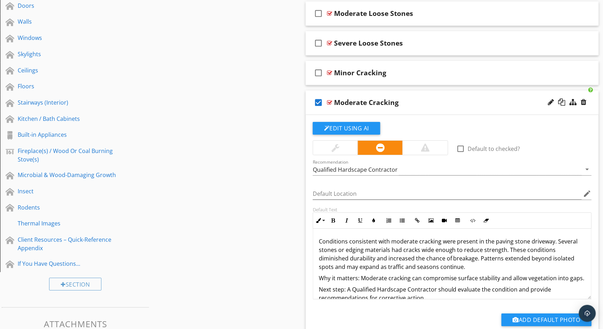
click at [372, 258] on p "Conditions consistent with moderate cracking were present in the paving stone d…" at bounding box center [452, 254] width 267 height 34
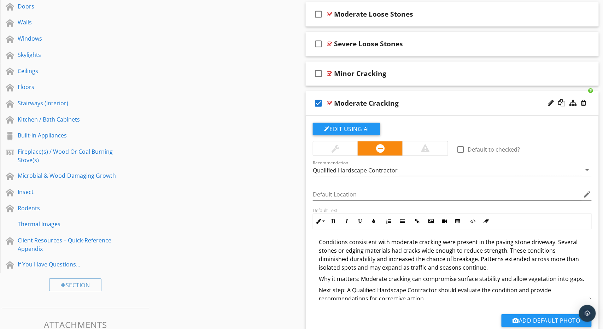
click at [416, 99] on div "Moderate Cracking" at bounding box center [438, 103] width 209 height 8
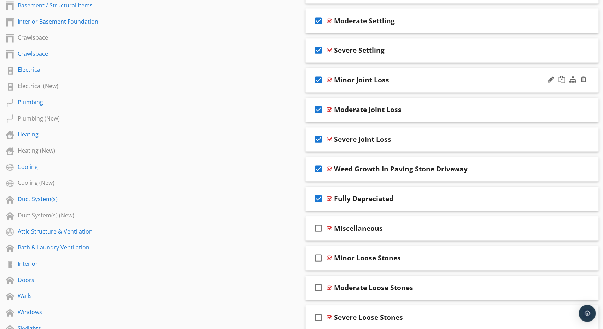
scroll to position [159, 0]
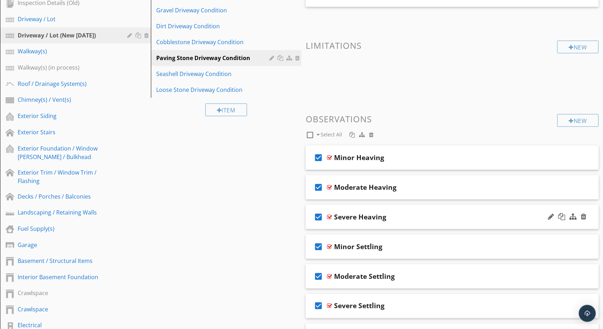
click at [422, 210] on div "check_box Severe Heaving" at bounding box center [452, 217] width 293 height 24
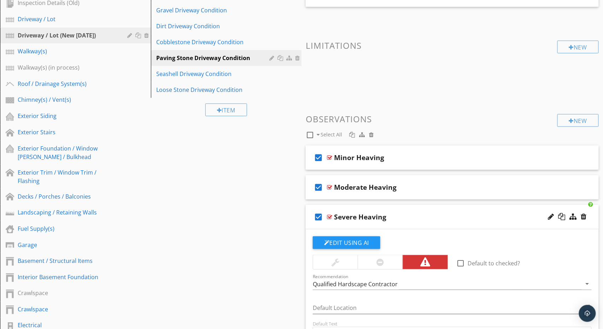
scroll to position [246, 0]
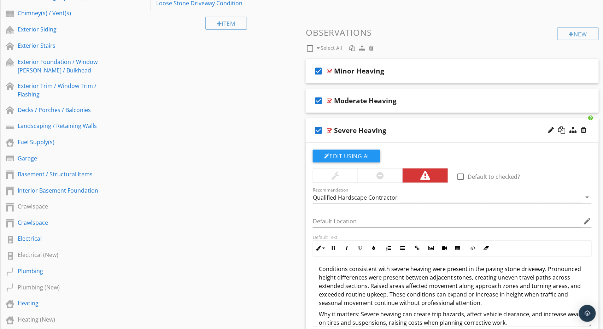
click at [403, 282] on p "Conditions consistent with severe heaving were present in the paving stone driv…" at bounding box center [452, 286] width 267 height 42
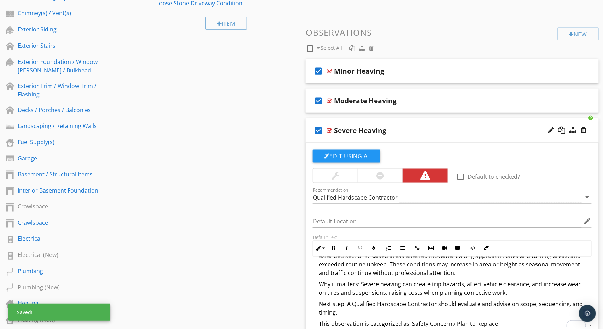
scroll to position [0, 0]
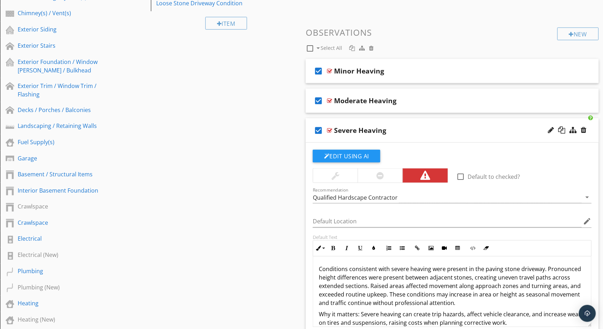
click at [415, 125] on div "check_box Severe Heaving" at bounding box center [452, 130] width 293 height 24
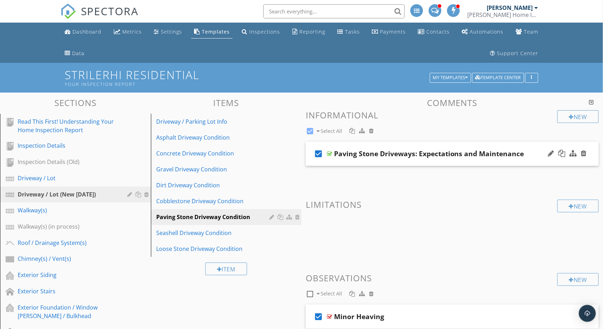
click at [537, 146] on div "check_box Paving Stone Driveways: Expectations and Maintenance" at bounding box center [452, 154] width 293 height 24
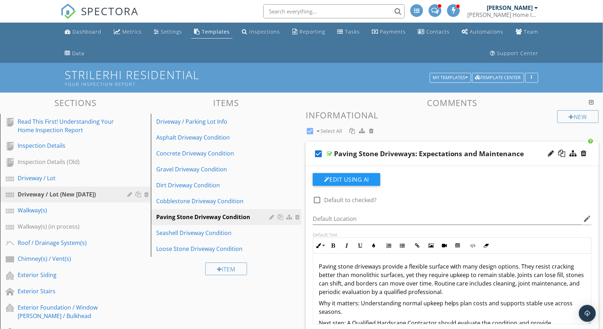
click at [389, 271] on p "Paving stone driveways provide a flexible surface with many design options. The…" at bounding box center [452, 279] width 267 height 34
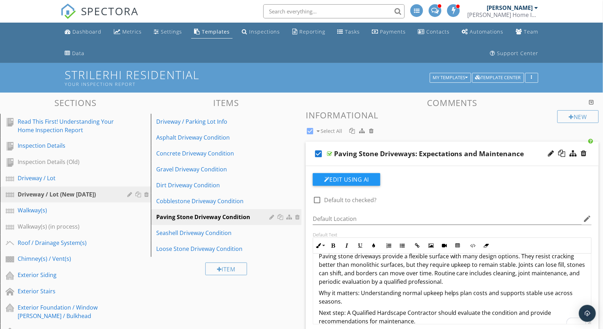
click at [444, 310] on p "Next step: A Qualified Hardscape Contractor should evaluate the condition and p…" at bounding box center [452, 317] width 267 height 17
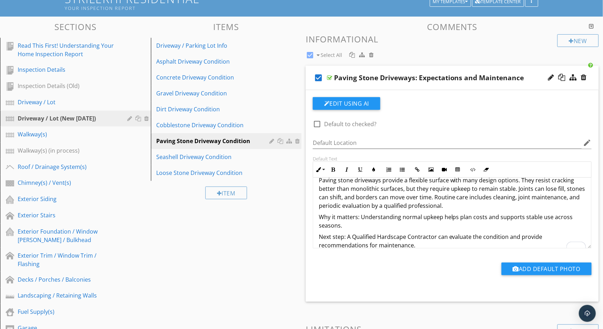
scroll to position [20, 0]
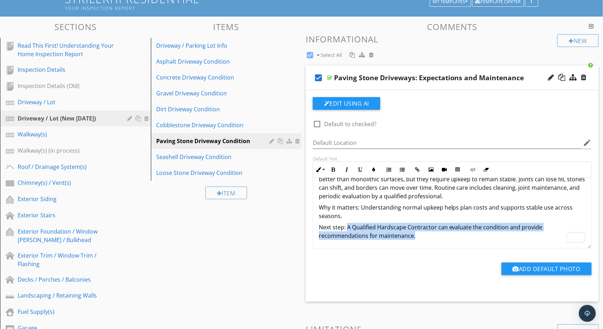
drag, startPoint x: 348, startPoint y: 225, endPoint x: 419, endPoint y: 238, distance: 72.2
click at [423, 239] on div "Paving stone driveways provide a flexible surface with many design options. The…" at bounding box center [452, 203] width 278 height 91
copy p "A Qualified Hardscape Contractor can evaluate the condition and provide recomme…"
click at [350, 67] on div "check_box Paving Stone Driveways: Expectations and Maintenance" at bounding box center [452, 78] width 293 height 24
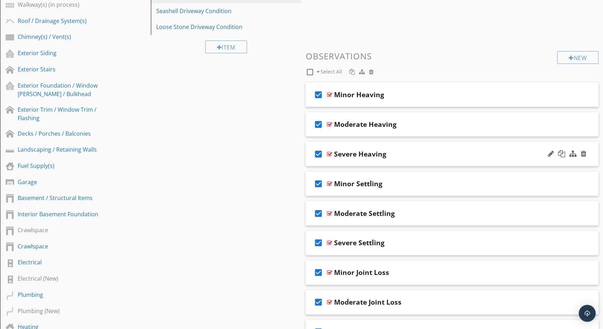
scroll to position [223, 0]
click at [428, 150] on div "Severe Heaving" at bounding box center [438, 153] width 209 height 8
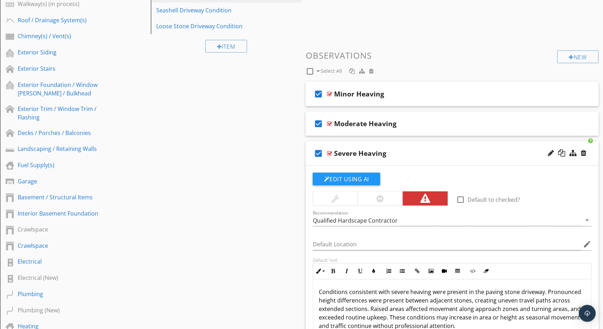
click at [429, 303] on p "Conditions consistent with severe heaving were present in the paving stone driv…" at bounding box center [452, 309] width 267 height 42
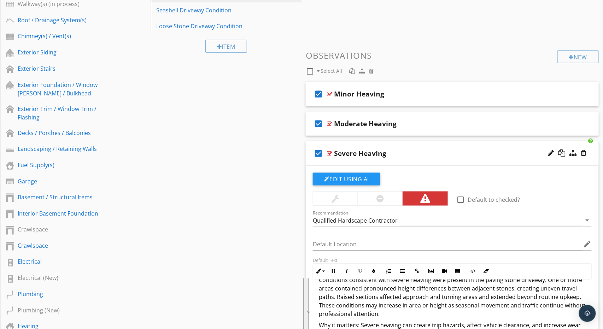
scroll to position [30, 0]
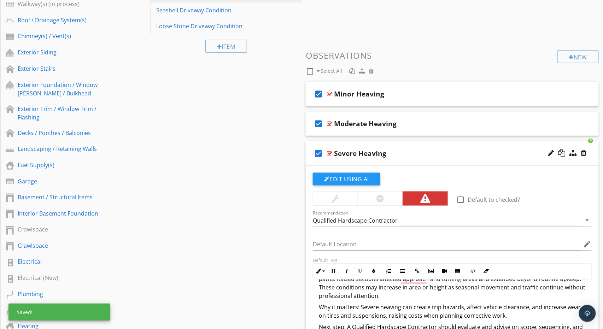
drag, startPoint x: 436, startPoint y: 147, endPoint x: 432, endPoint y: 146, distance: 3.6
click at [436, 147] on div "check_box Severe Heaving" at bounding box center [452, 153] width 293 height 24
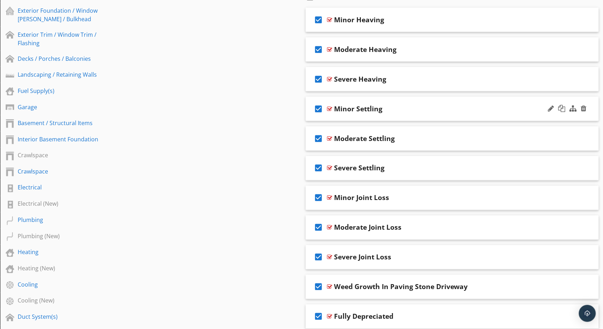
scroll to position [298, 0]
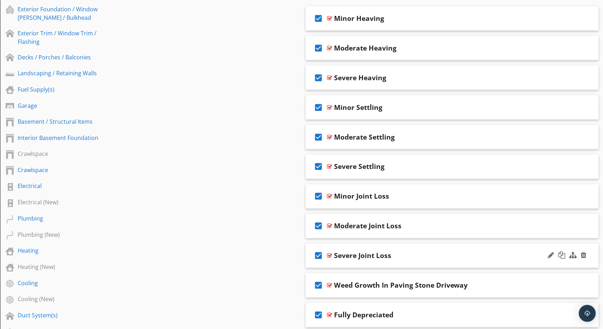
click at [424, 248] on div "check_box Severe Joint Loss" at bounding box center [452, 256] width 293 height 24
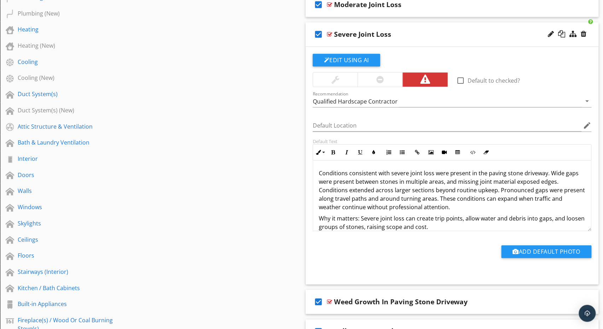
scroll to position [534, 0]
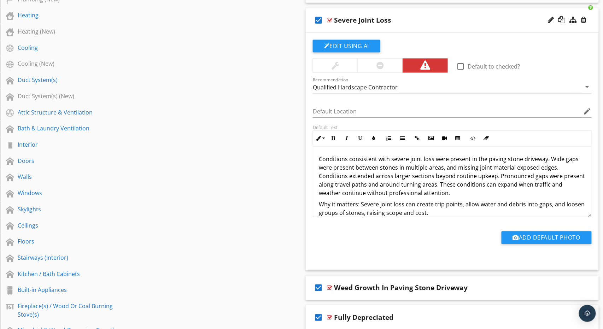
click at [383, 177] on p "Conditions consistent with severe joint loss were present in the paving stone d…" at bounding box center [452, 176] width 267 height 42
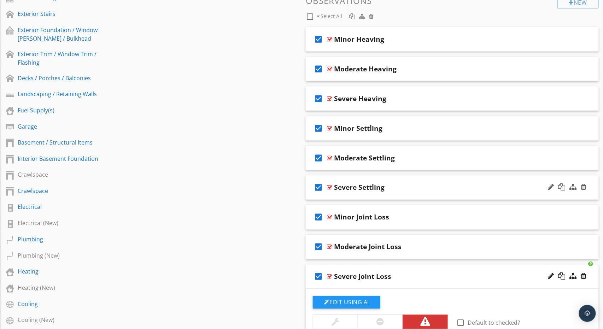
click at [422, 180] on div "check_box Severe Settling" at bounding box center [452, 188] width 293 height 24
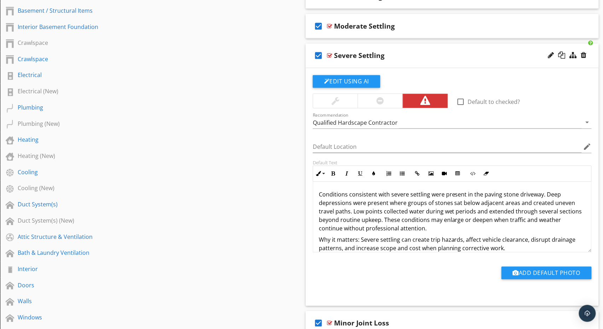
scroll to position [416, 0]
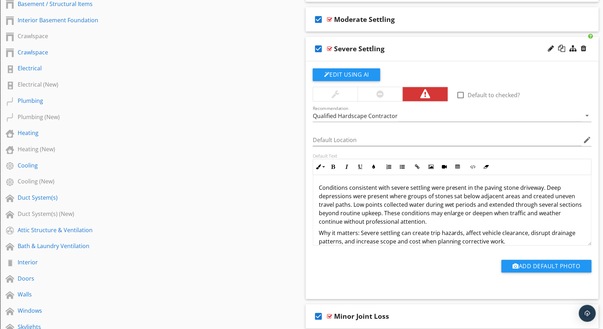
click at [424, 213] on p "Conditions consistent with severe settling were present in the paving stone dri…" at bounding box center [452, 205] width 267 height 42
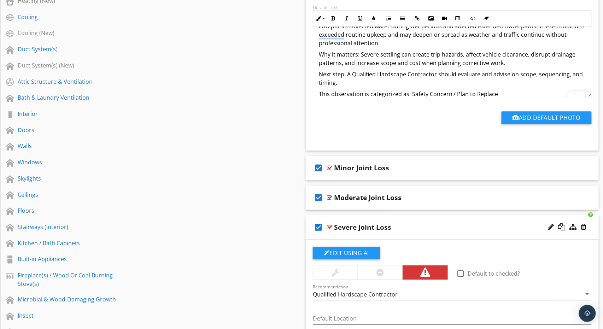
scroll to position [567, 0]
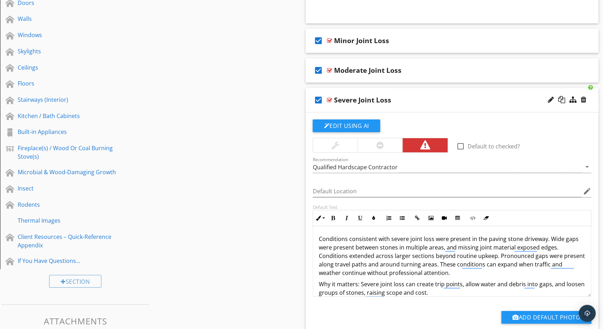
scroll to position [30, 0]
click at [379, 251] on p "Conditions consistent with severe joint loss were present in the paving stone d…" at bounding box center [452, 256] width 267 height 42
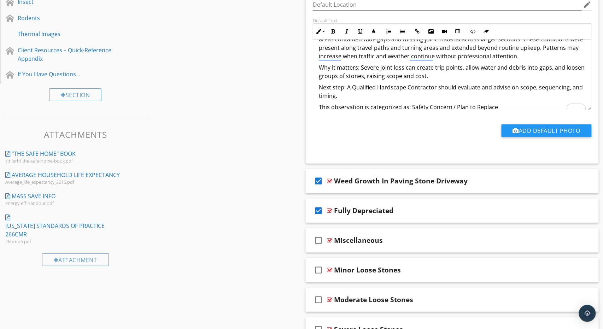
scroll to position [1005, 0]
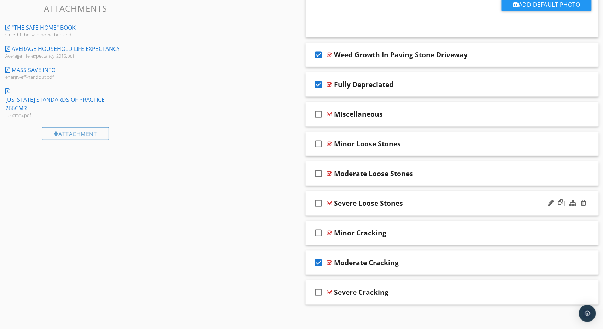
click at [423, 194] on div "check_box_outline_blank Severe Loose Stones" at bounding box center [452, 203] width 293 height 24
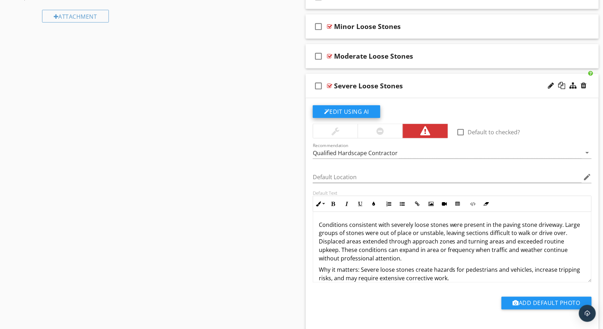
scroll to position [1125, 0]
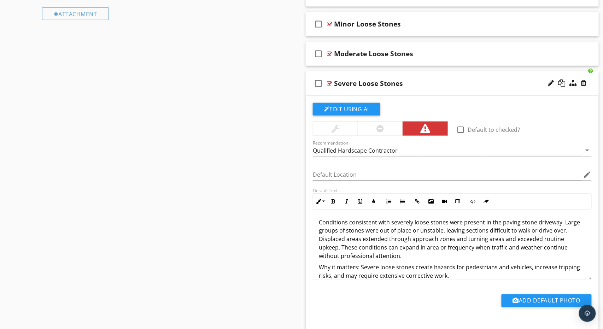
click at [388, 229] on p "Conditions consistent with severely loose stones were present in the paving sto…" at bounding box center [452, 239] width 267 height 42
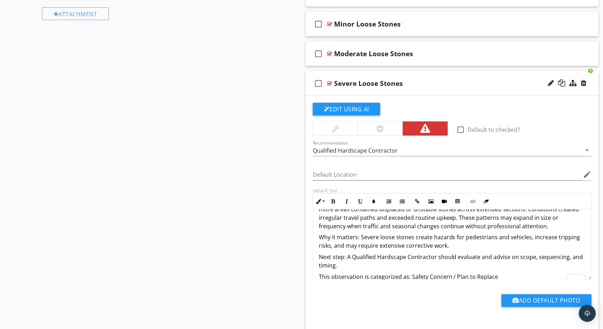
scroll to position [1242, 0]
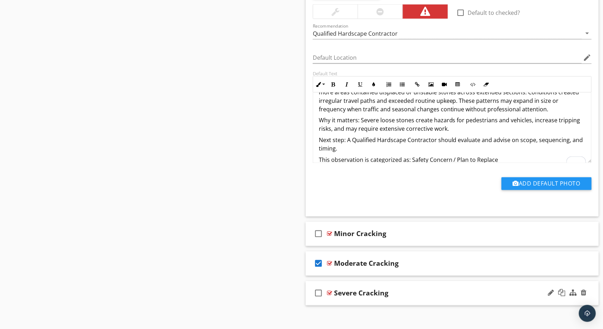
click at [425, 289] on div "Severe Cracking" at bounding box center [438, 293] width 209 height 8
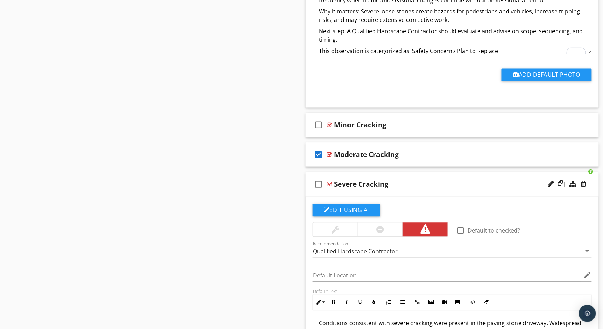
scroll to position [1452, 0]
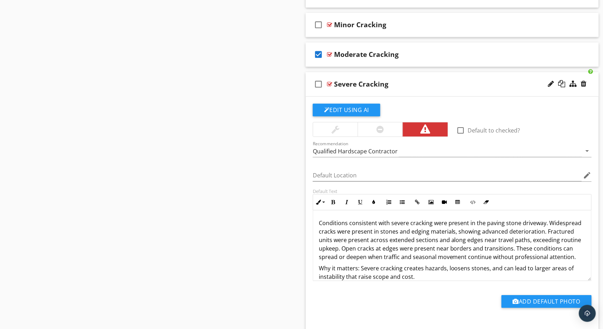
click at [378, 231] on p "Conditions consistent with severe cracking were present in the paving stone dri…" at bounding box center [452, 240] width 267 height 42
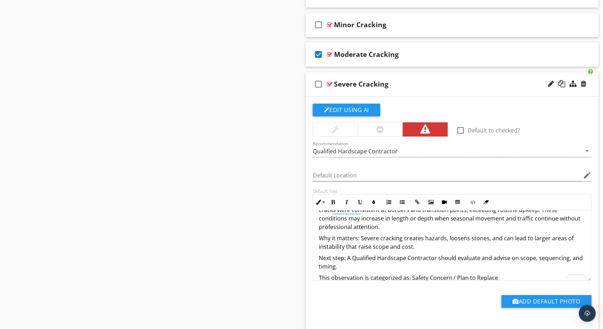
scroll to position [40, 0]
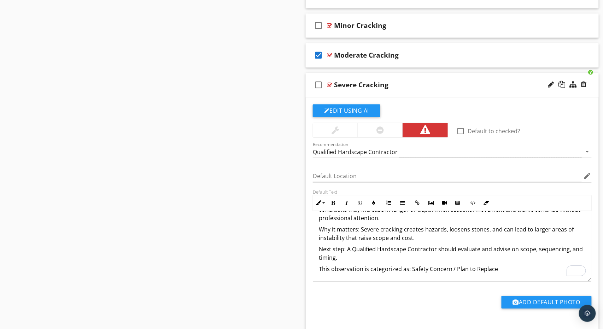
click at [429, 81] on div "Severe Cracking" at bounding box center [438, 85] width 209 height 8
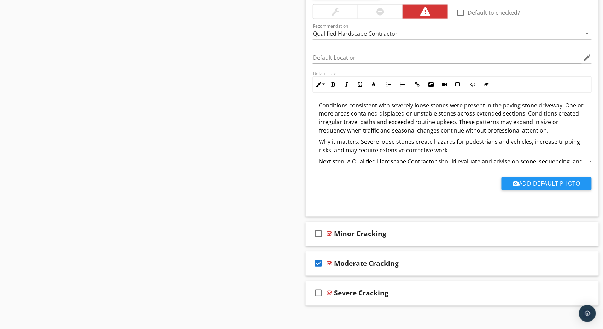
scroll to position [1101, 0]
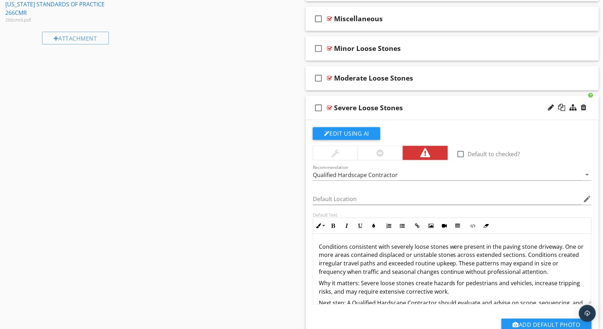
click at [419, 104] on div "Severe Loose Stones" at bounding box center [438, 108] width 209 height 8
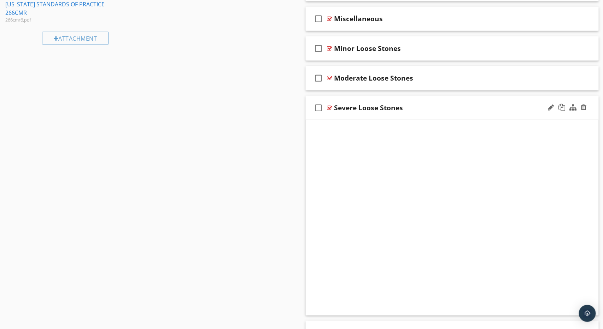
scroll to position [1005, 0]
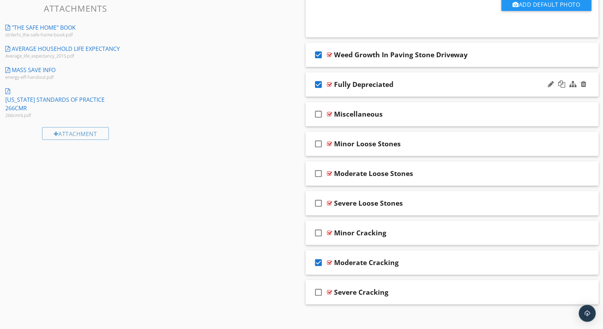
click at [439, 76] on div "check_box Fully Depreciated" at bounding box center [452, 84] width 293 height 24
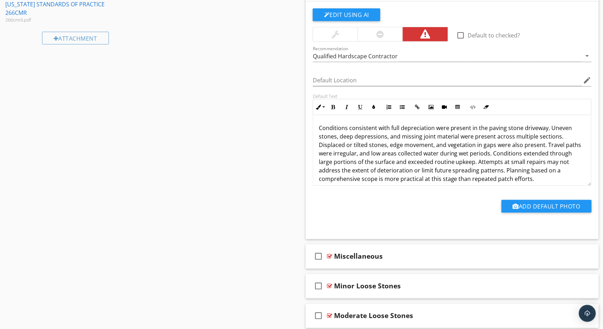
click at [399, 141] on p "Conditions consistent with full depreciation were present in the paving stone d…" at bounding box center [452, 153] width 267 height 59
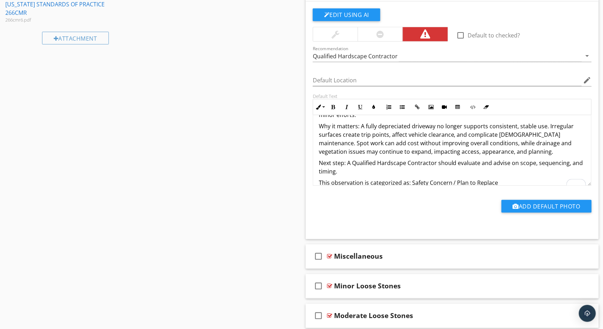
scroll to position [954, 0]
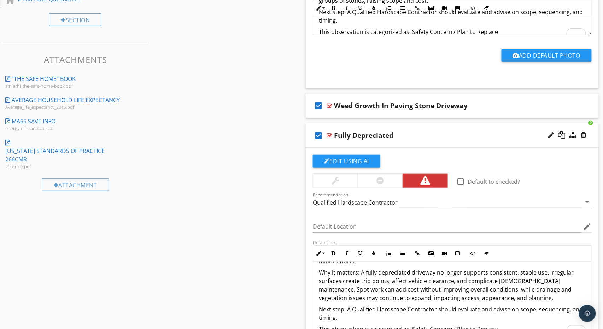
click at [425, 127] on div "check_box Fully Depreciated" at bounding box center [452, 135] width 293 height 24
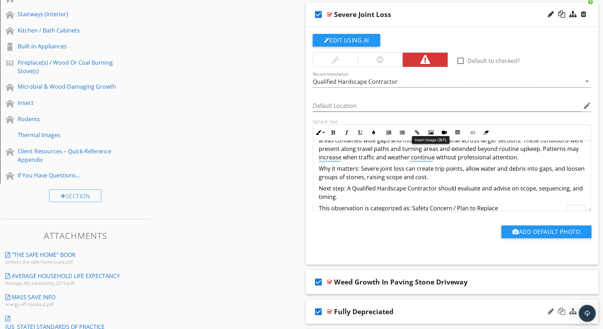
scroll to position [777, 0]
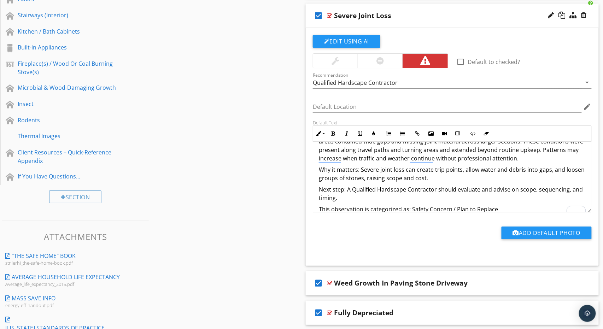
click at [406, 7] on div "check_box Severe Joint Loss" at bounding box center [452, 16] width 293 height 24
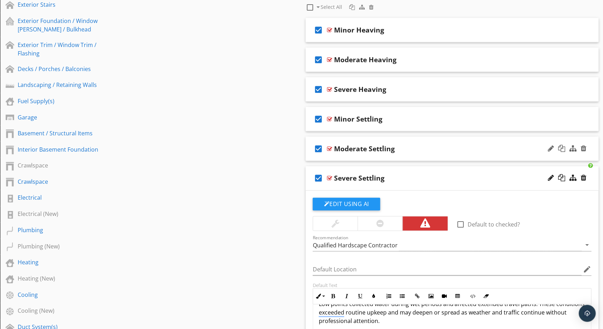
scroll to position [285, 0]
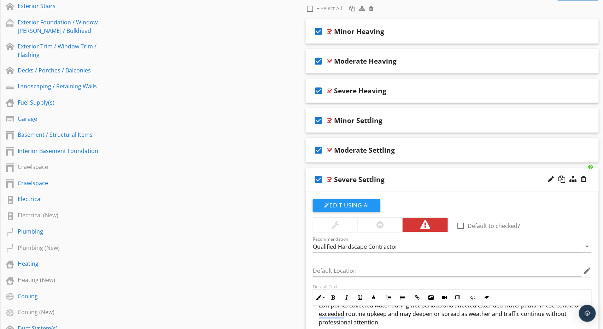
click at [435, 174] on div "check_box Severe Settling" at bounding box center [452, 180] width 293 height 24
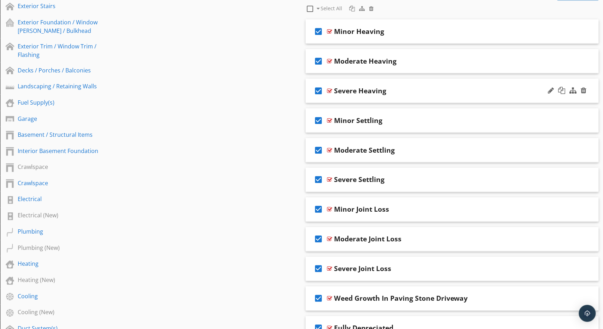
click at [410, 83] on div "check_box Severe Heaving" at bounding box center [452, 91] width 293 height 24
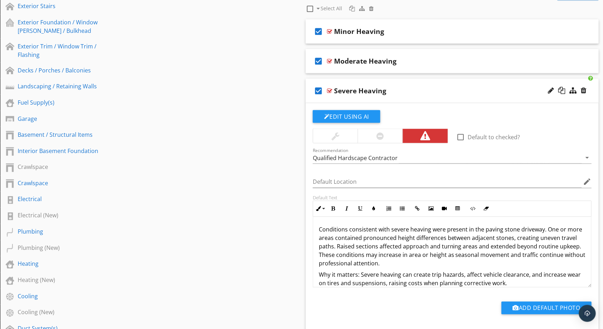
click at [426, 240] on p "Conditions consistent with severe heaving were present in the paving stone driv…" at bounding box center [452, 247] width 267 height 42
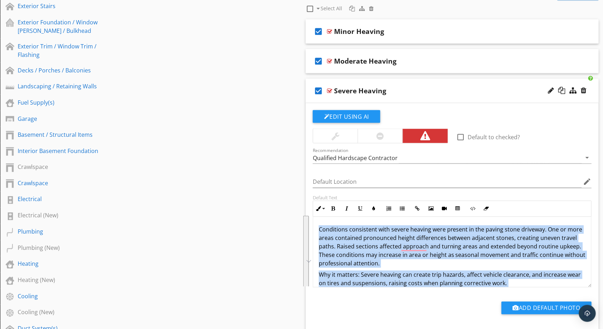
scroll to position [30, 0]
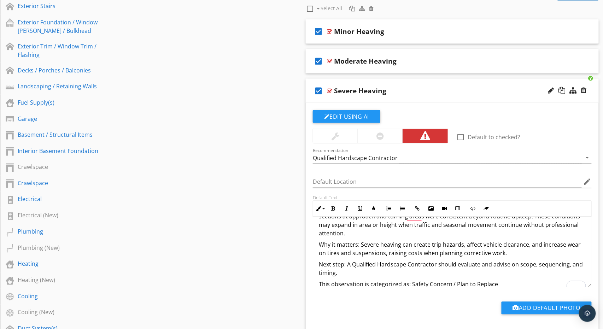
click at [411, 87] on div "Severe Heaving" at bounding box center [438, 91] width 209 height 8
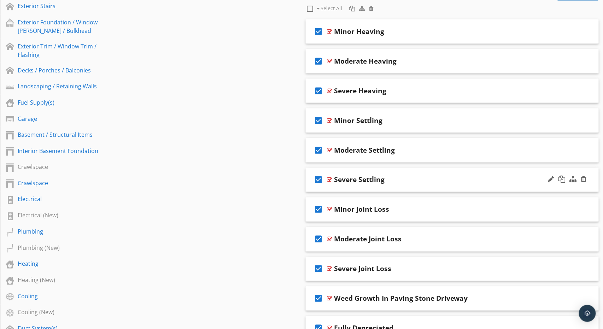
click at [422, 174] on div "check_box Severe Settling" at bounding box center [452, 180] width 293 height 24
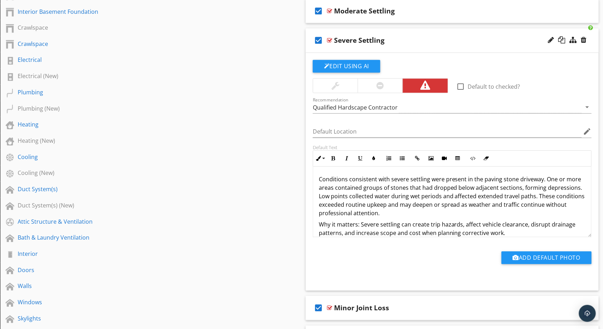
scroll to position [4, 0]
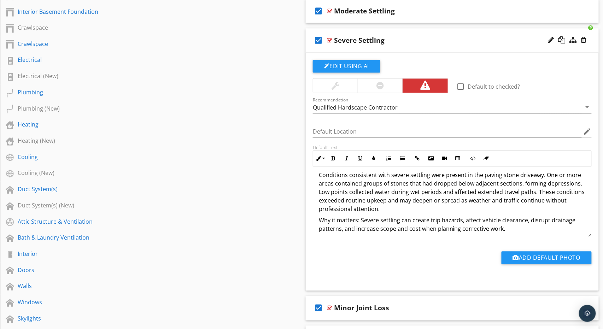
click at [420, 180] on p "Conditions consistent with severe settling were present in the paving stone dri…" at bounding box center [452, 192] width 267 height 42
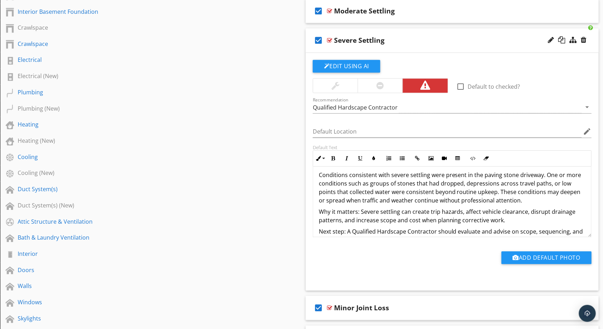
scroll to position [22, 0]
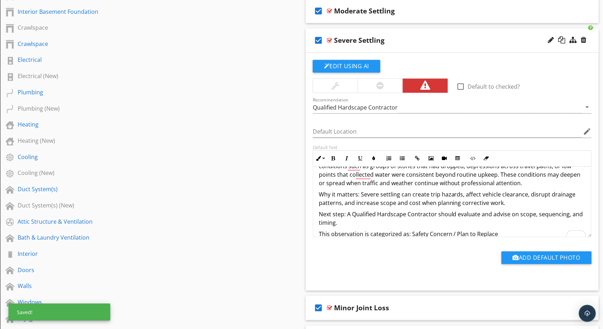
click at [407, 33] on div "check_box Severe Settling" at bounding box center [452, 41] width 293 height 24
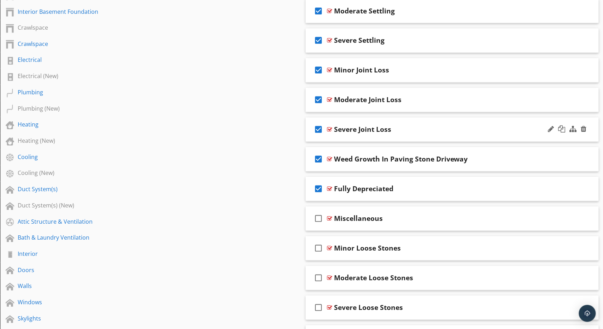
click at [437, 126] on div "Severe Joint Loss" at bounding box center [438, 130] width 209 height 8
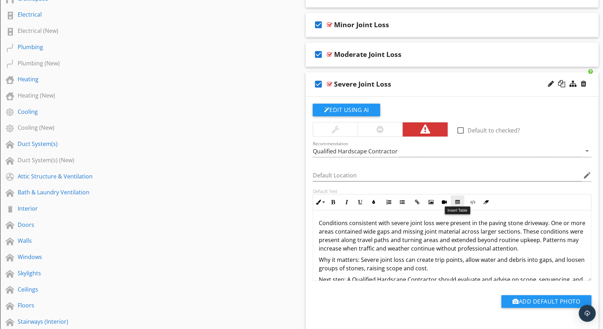
scroll to position [476, 0]
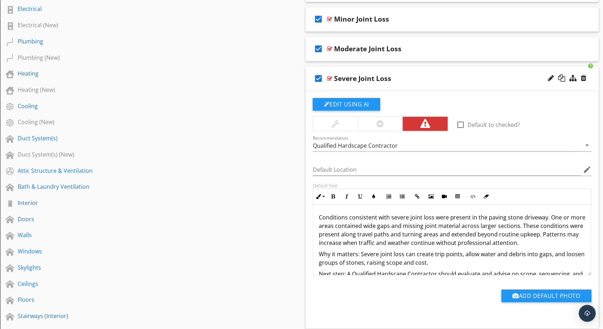
click at [428, 234] on p "Conditions consistent with severe joint loss were present in the paving stone d…" at bounding box center [452, 230] width 267 height 34
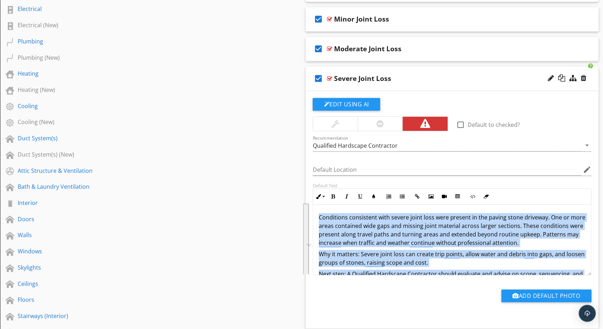
scroll to position [22, 0]
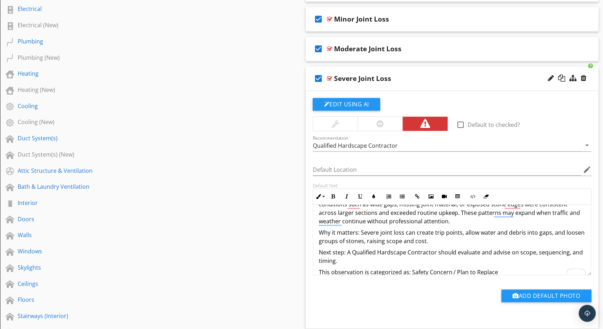
click at [414, 69] on div "check_box Severe Joint Loss" at bounding box center [452, 78] width 293 height 24
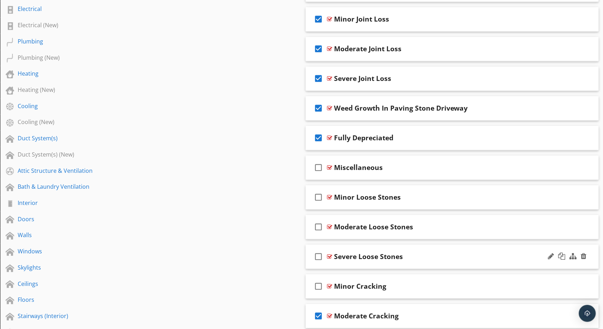
click at [424, 248] on div "check_box_outline_blank Severe Loose Stones" at bounding box center [452, 257] width 293 height 24
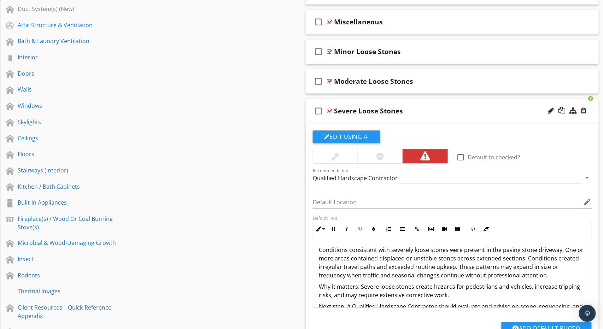
scroll to position [622, 0]
click at [420, 254] on p "Conditions consistent with severely loose stones were present in the paving sto…" at bounding box center [452, 262] width 267 height 34
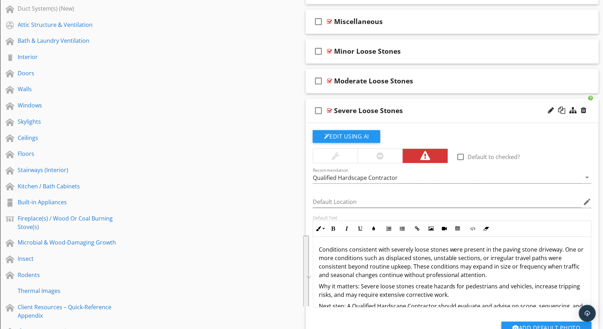
scroll to position [22, 0]
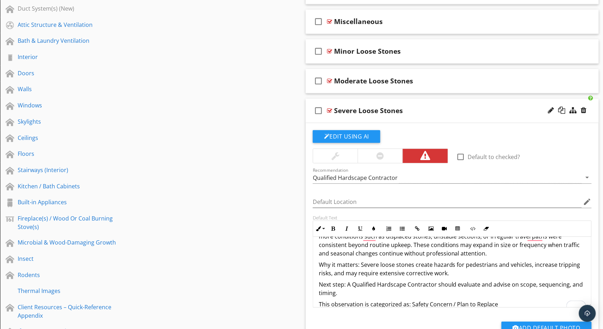
drag, startPoint x: 437, startPoint y: 101, endPoint x: 428, endPoint y: 100, distance: 9.2
click at [437, 101] on div "check_box_outline_blank Severe Loose Stones" at bounding box center [452, 111] width 293 height 24
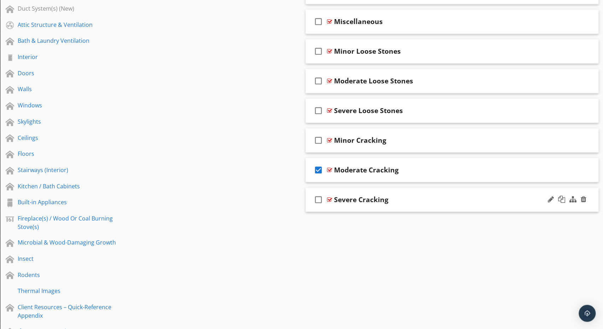
click at [416, 192] on div "check_box_outline_blank Severe Cracking" at bounding box center [452, 200] width 293 height 24
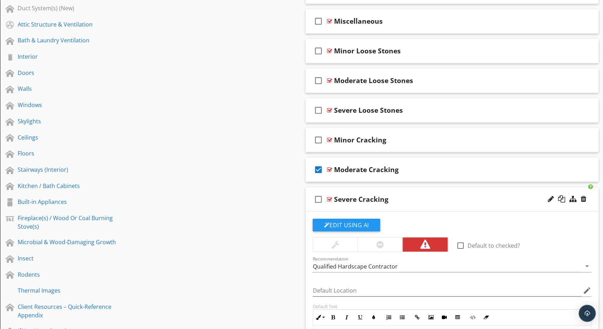
scroll to position [791, 0]
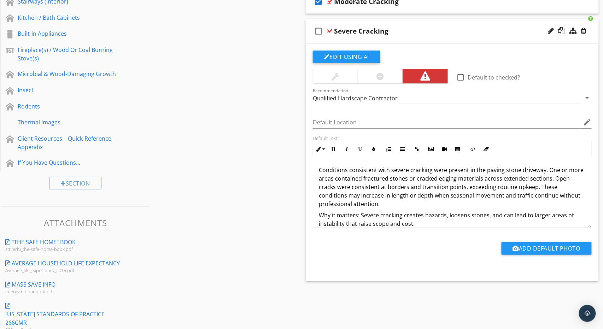
click at [384, 197] on p "Conditions consistent with severe cracking were present in the paving stone dri…" at bounding box center [452, 187] width 267 height 42
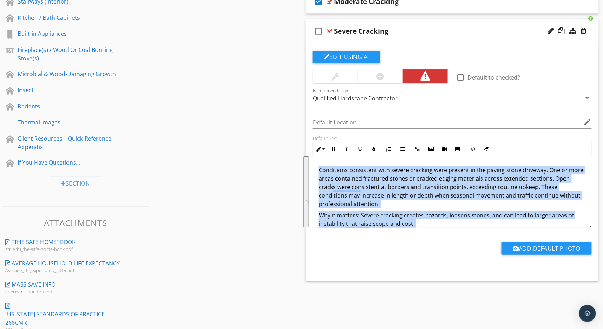
scroll to position [22, 0]
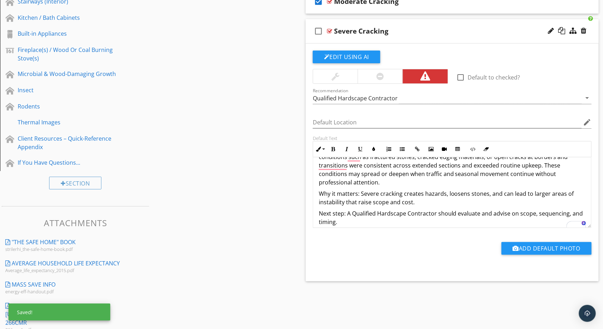
click at [418, 27] on div "Severe Cracking" at bounding box center [438, 31] width 209 height 8
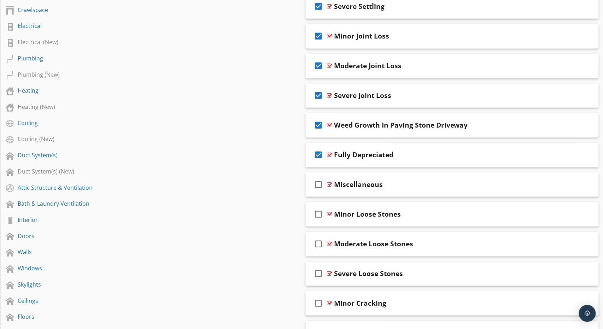
scroll to position [457, 0]
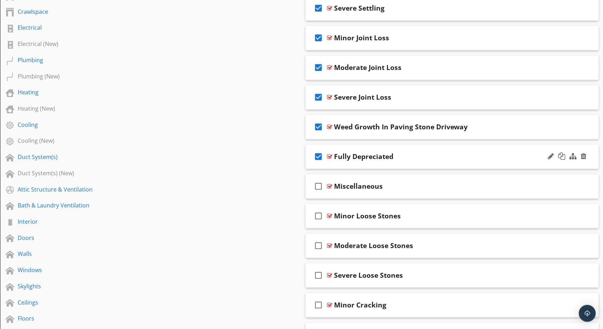
click at [402, 152] on div "Fully Depreciated" at bounding box center [438, 156] width 209 height 8
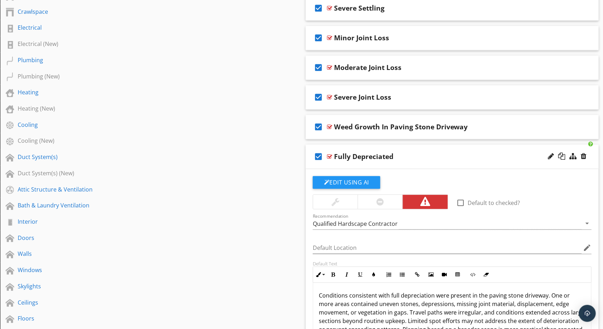
click at [380, 308] on p "Conditions consistent with full depreciation were present in the paving stone d…" at bounding box center [452, 316] width 267 height 51
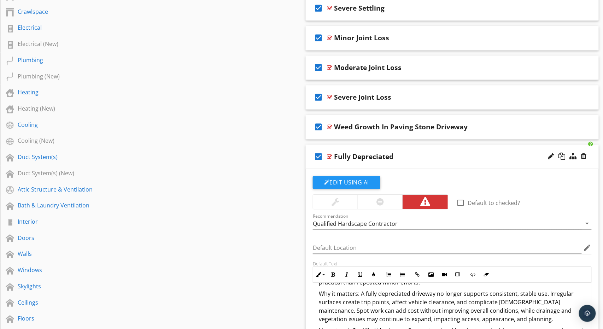
scroll to position [0, 0]
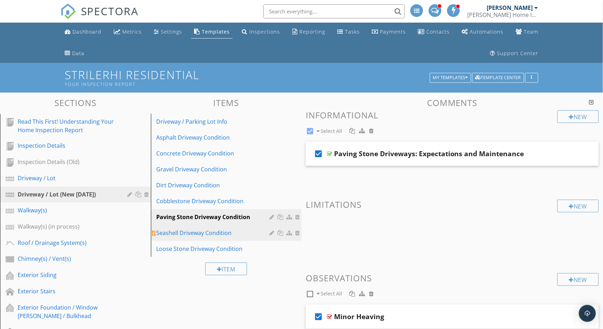
click at [203, 232] on div "Seashell Driveway Condition" at bounding box center [214, 233] width 115 height 8
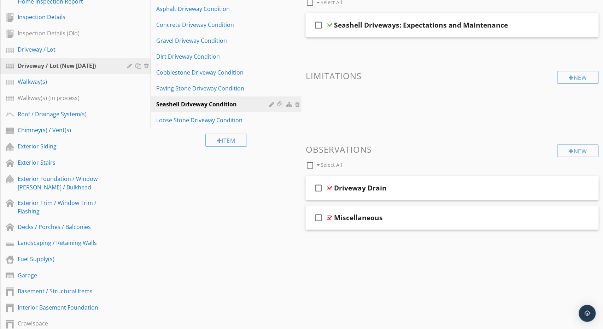
scroll to position [130, 0]
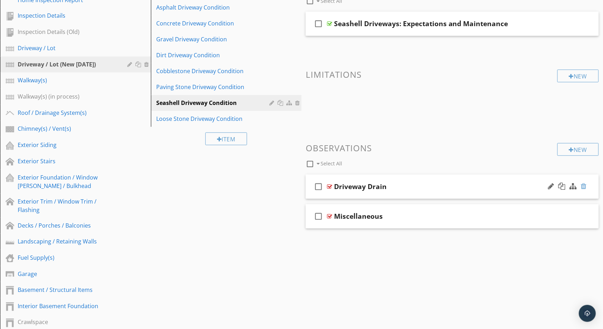
click at [584, 184] on div at bounding box center [584, 186] width 6 height 7
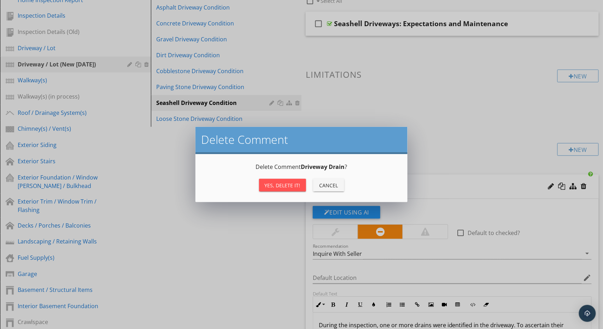
click at [288, 185] on div "Yes, Delete it!" at bounding box center [283, 185] width 36 height 7
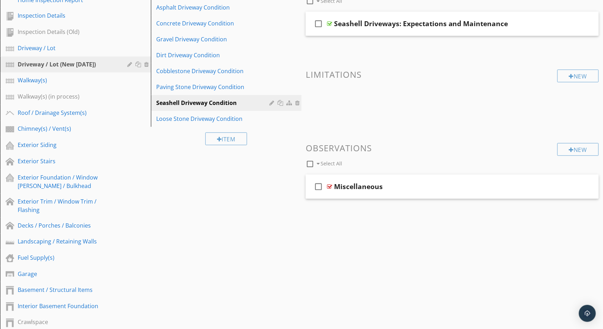
scroll to position [59, 0]
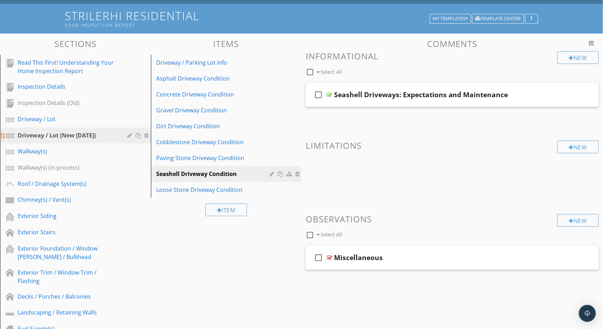
click at [131, 134] on div at bounding box center [131, 136] width 7 height 6
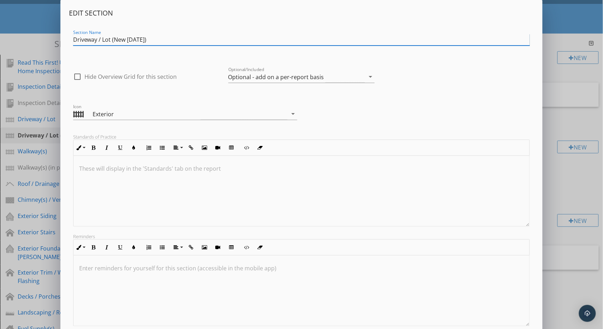
drag, startPoint x: 115, startPoint y: 39, endPoint x: 152, endPoint y: 43, distance: 37.7
click at [152, 43] on input "Driveway / Lot (New 9-25-2025)" at bounding box center [301, 40] width 457 height 12
type input "Driveway / Lot (In process)"
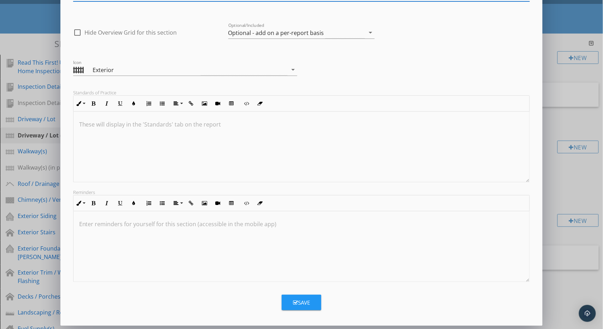
click at [303, 302] on div "Save" at bounding box center [301, 303] width 17 height 8
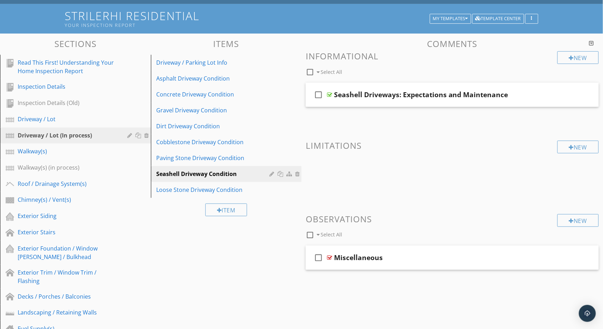
scroll to position [59, 0]
click at [520, 87] on div "check_box_outline_blank Seashell Driveways: Expectations and Maintenance" at bounding box center [452, 95] width 293 height 24
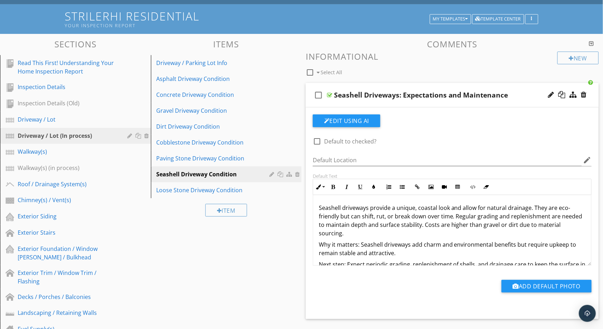
click at [387, 222] on p "Seashell driveways provide a unique, coastal look and allow for natural drainag…" at bounding box center [452, 221] width 267 height 34
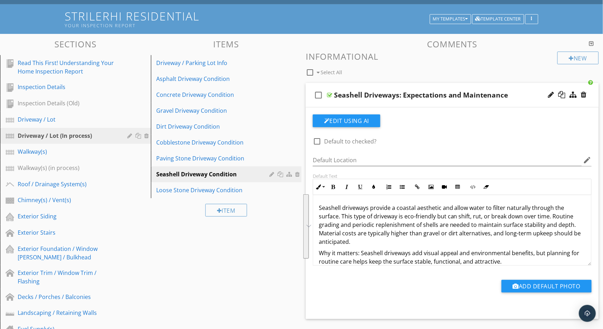
scroll to position [10, 0]
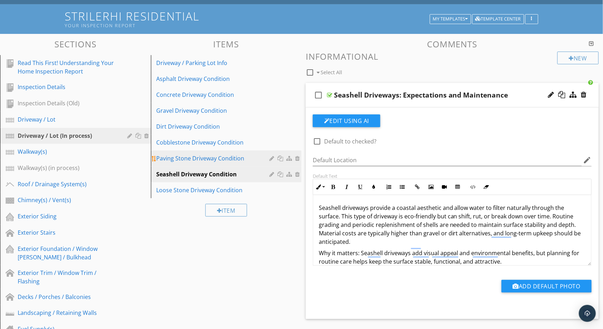
scroll to position [10, 0]
